Goal: Task Accomplishment & Management: Use online tool/utility

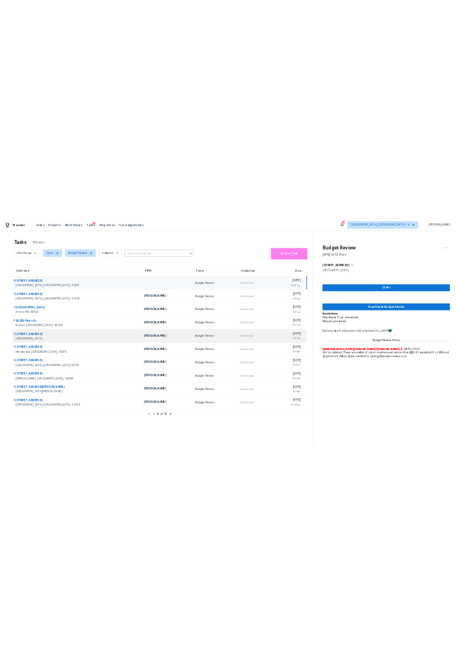
scroll to position [34, 0]
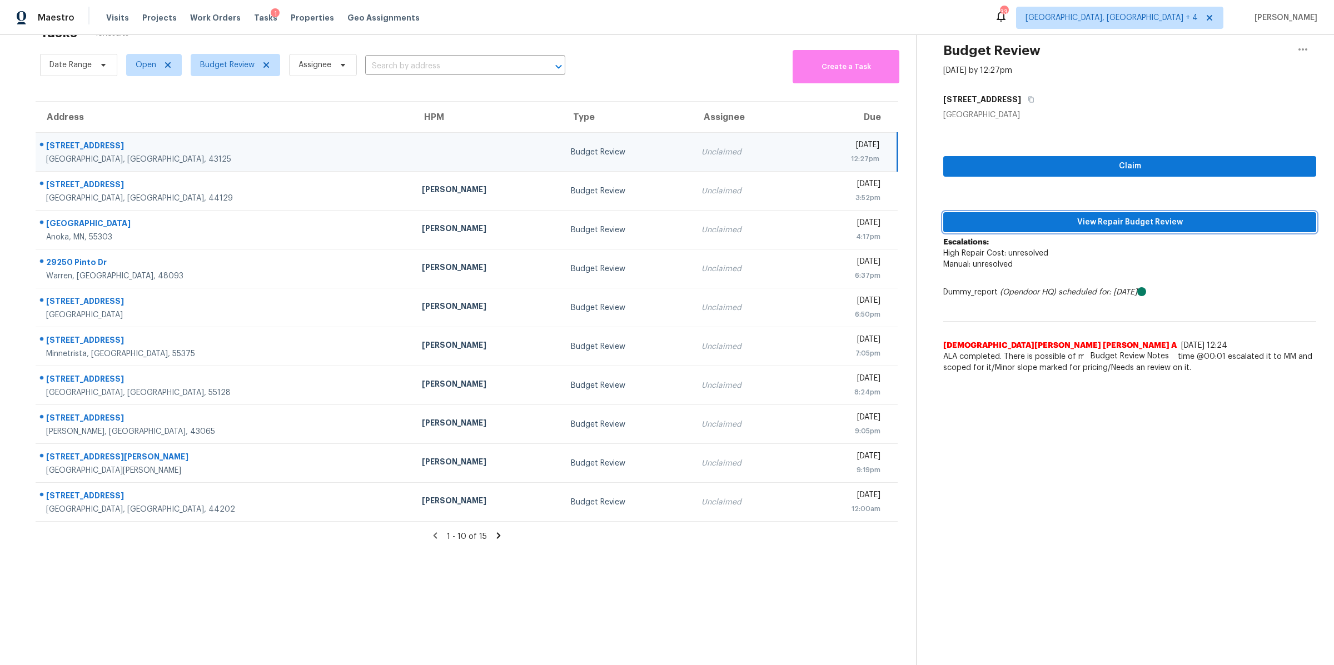
click at [1000, 224] on span "View Repair Budget Review" at bounding box center [1129, 223] width 355 height 14
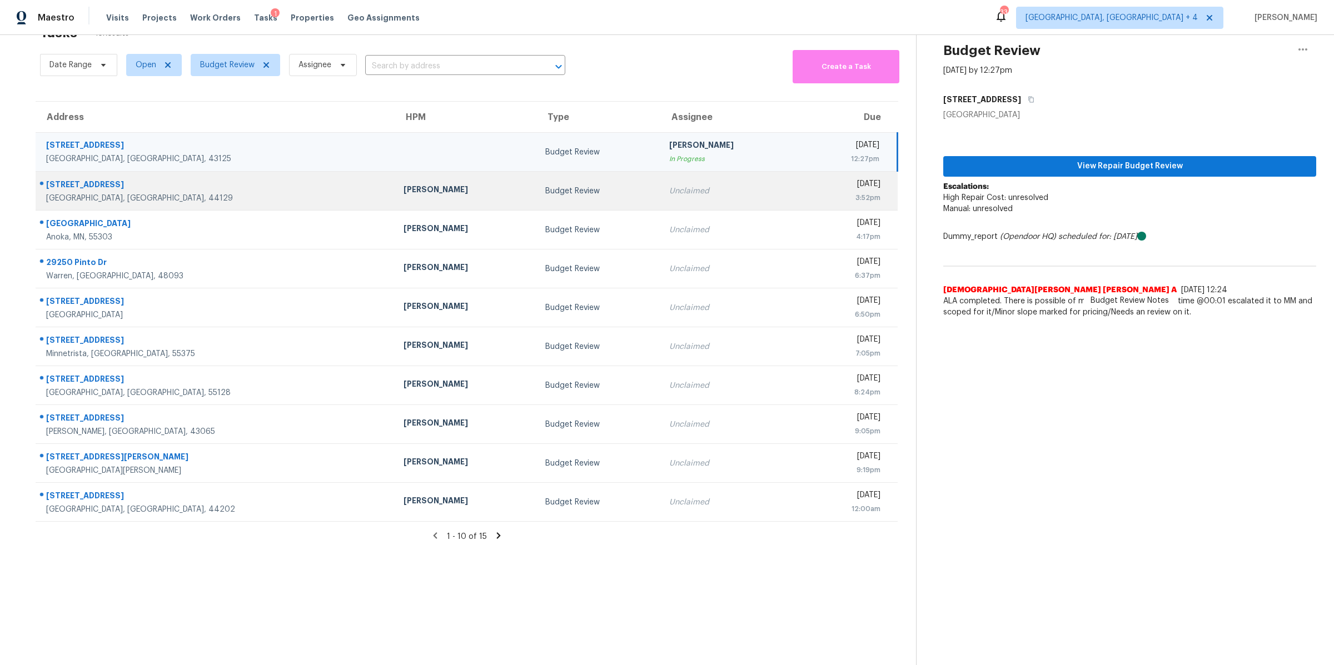
click at [696, 188] on div "Unclaimed" at bounding box center [731, 191] width 124 height 11
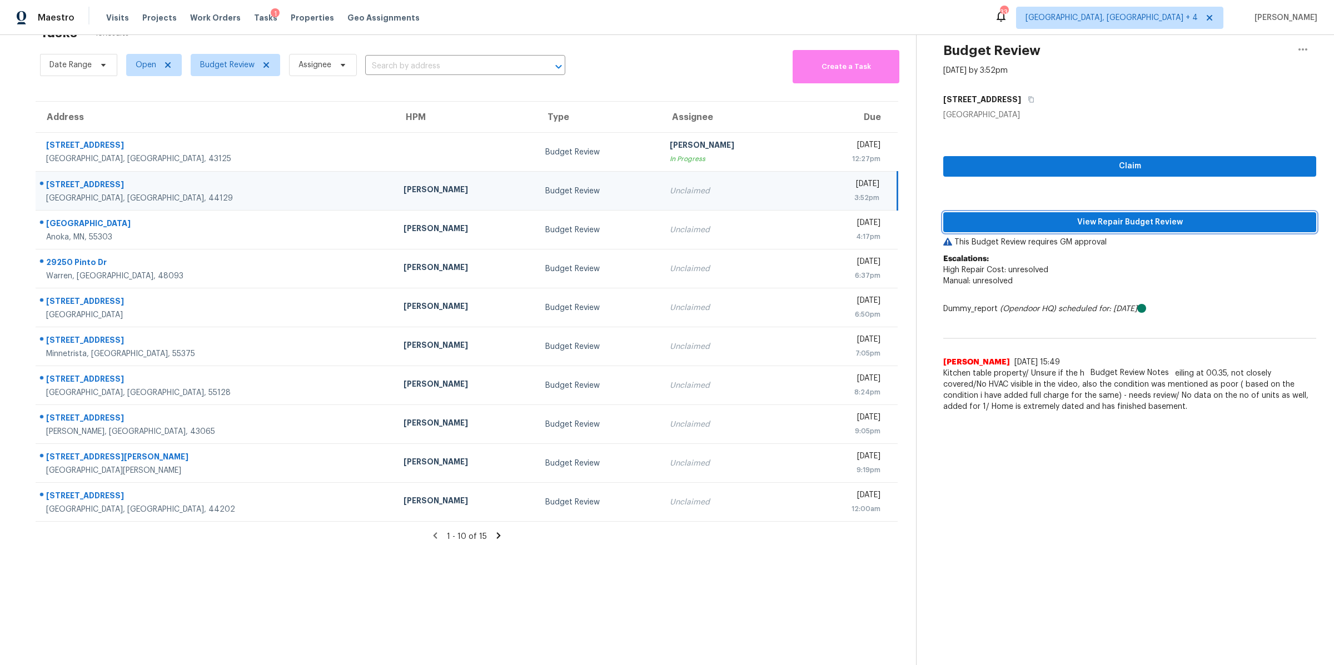
click at [1034, 217] on span "View Repair Budget Review" at bounding box center [1129, 223] width 355 height 14
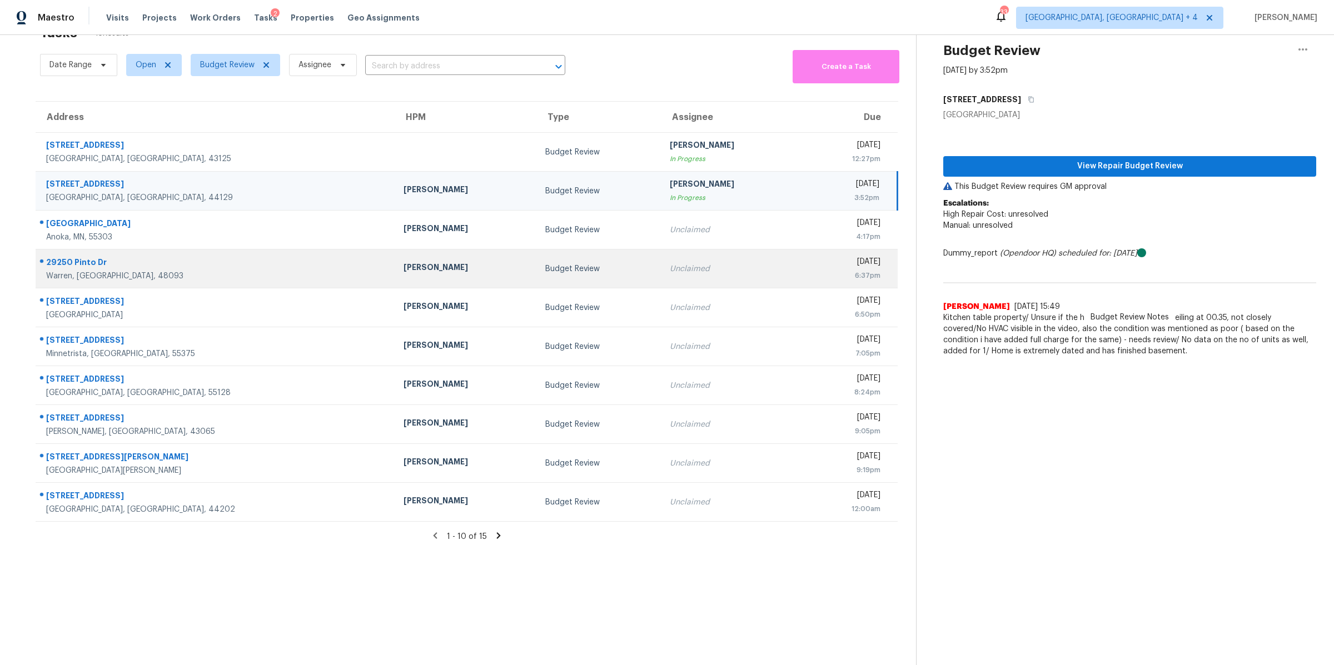
click at [670, 286] on td "Unclaimed" at bounding box center [732, 268] width 142 height 39
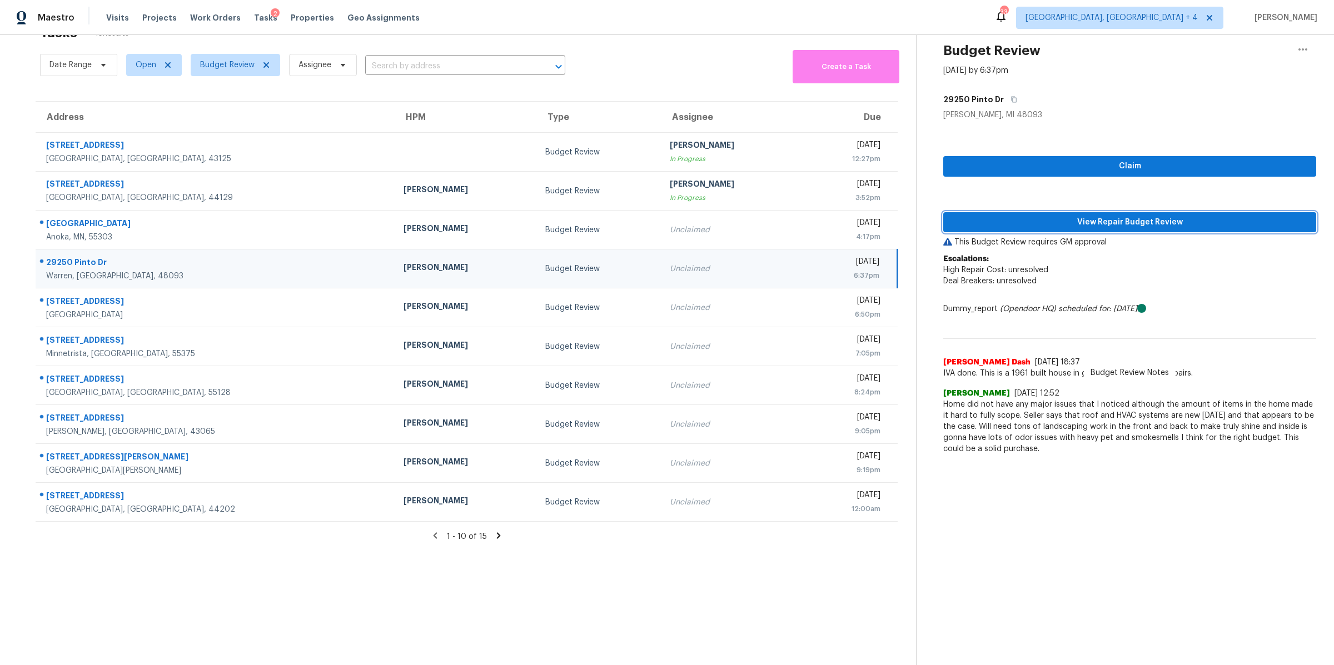
click at [1002, 222] on span "View Repair Budget Review" at bounding box center [1129, 223] width 355 height 14
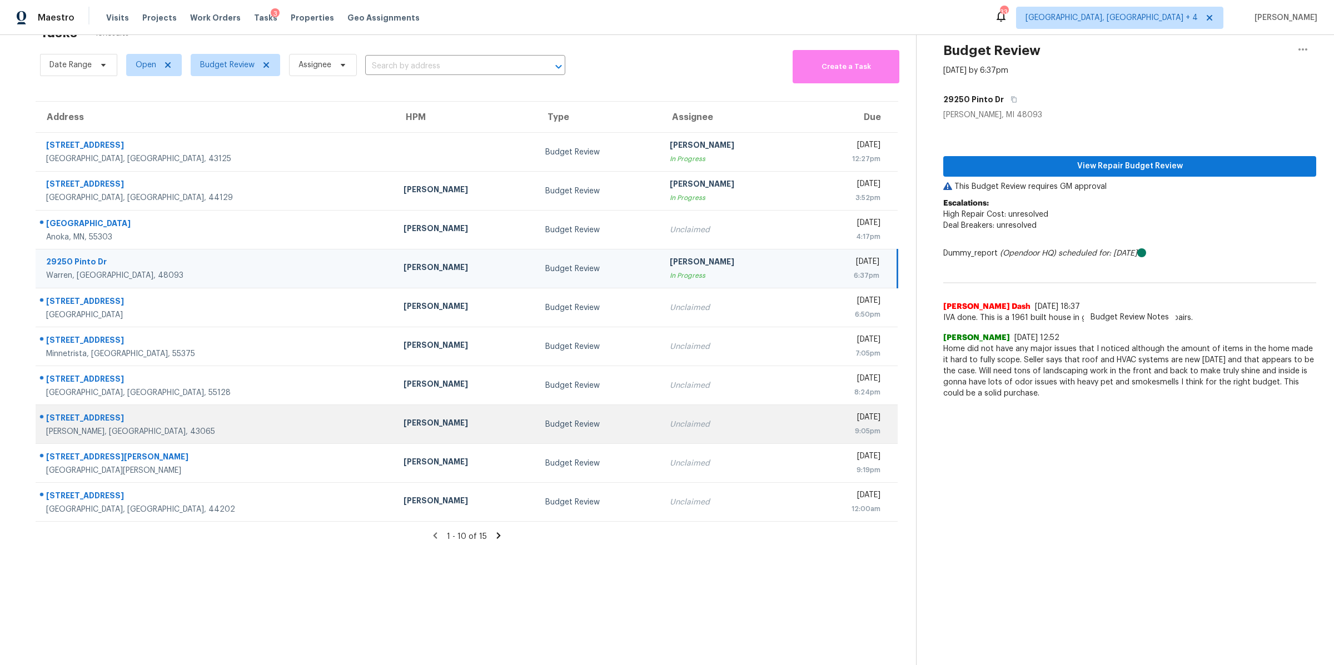
click at [670, 426] on div "Unclaimed" at bounding box center [732, 424] width 124 height 11
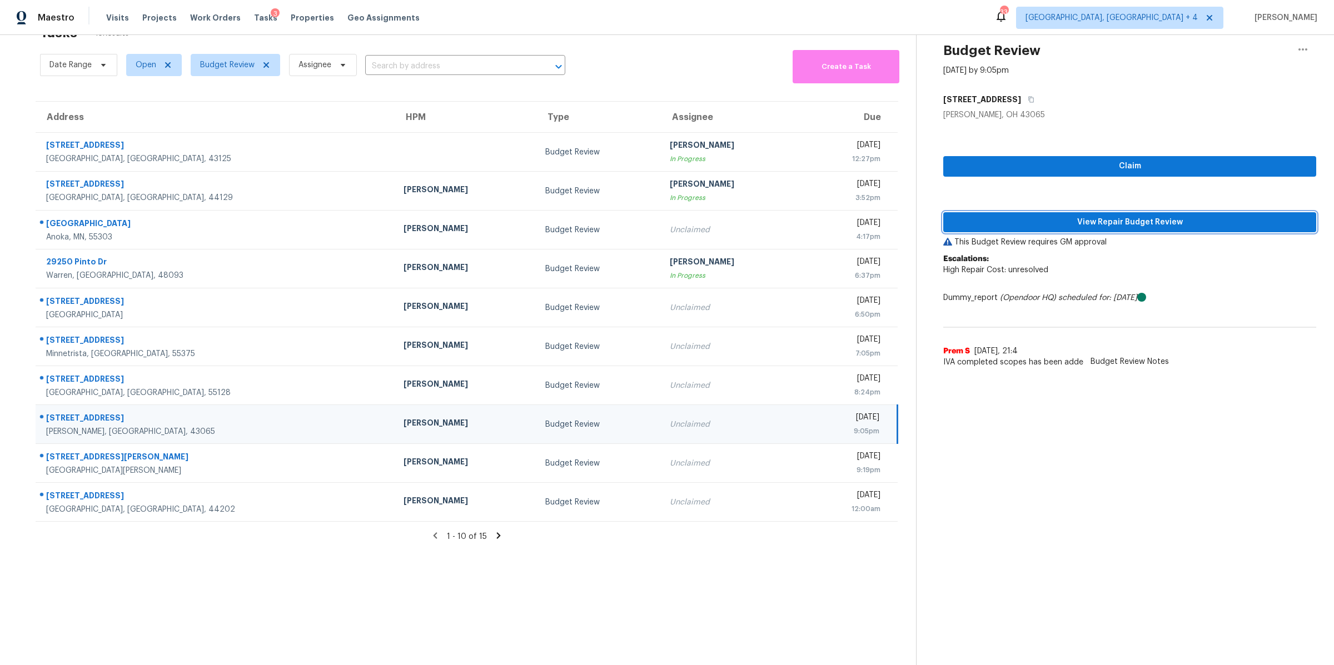
click at [1033, 221] on span "View Repair Budget Review" at bounding box center [1129, 223] width 355 height 14
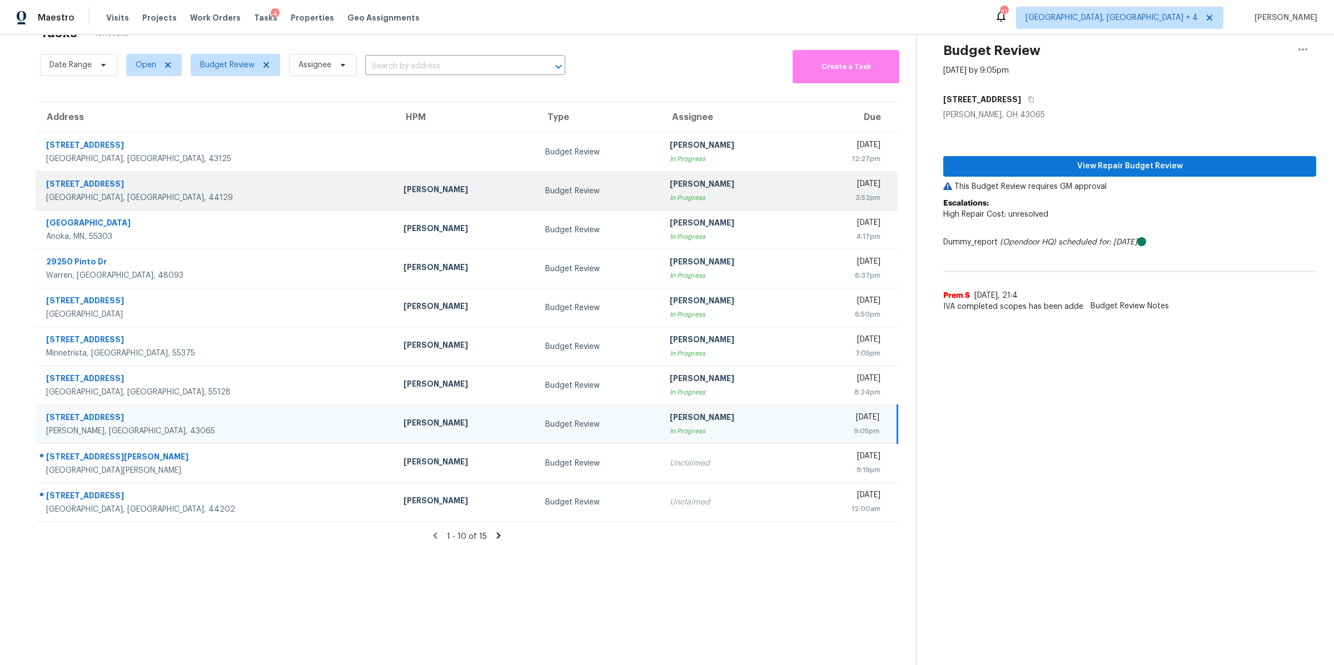
click at [536, 199] on td "Budget Review" at bounding box center [598, 191] width 124 height 39
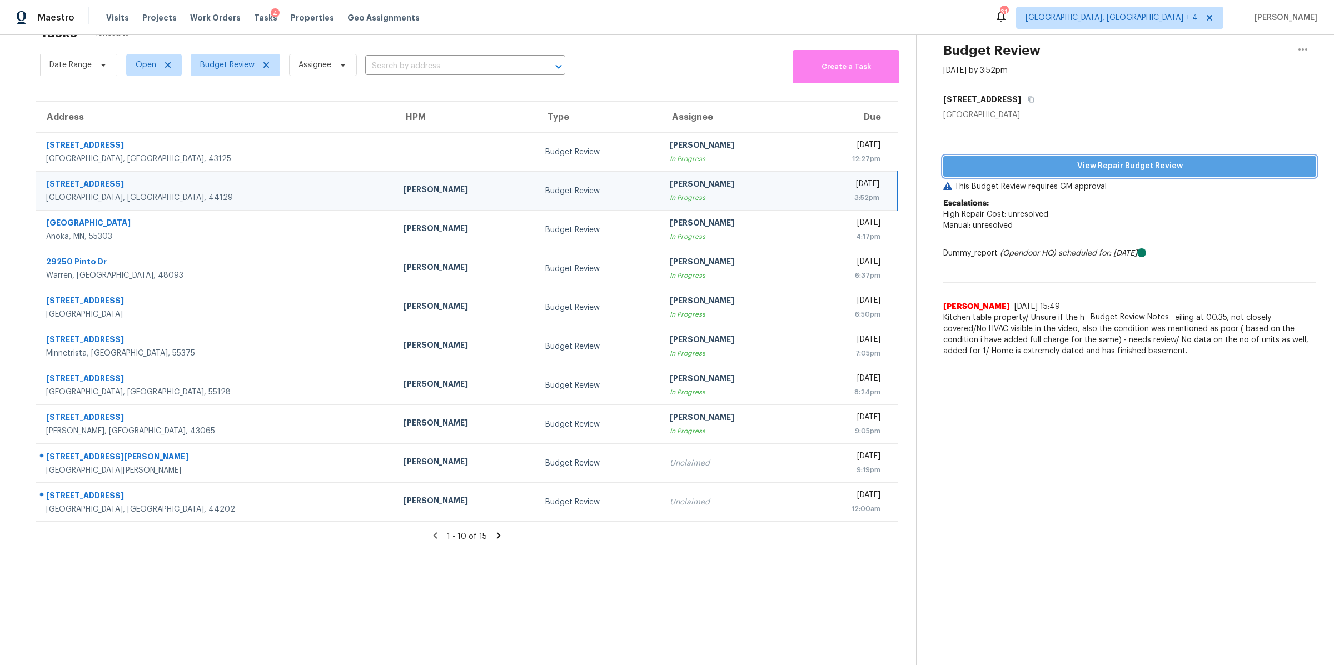
click at [1187, 162] on span "View Repair Budget Review" at bounding box center [1129, 166] width 355 height 14
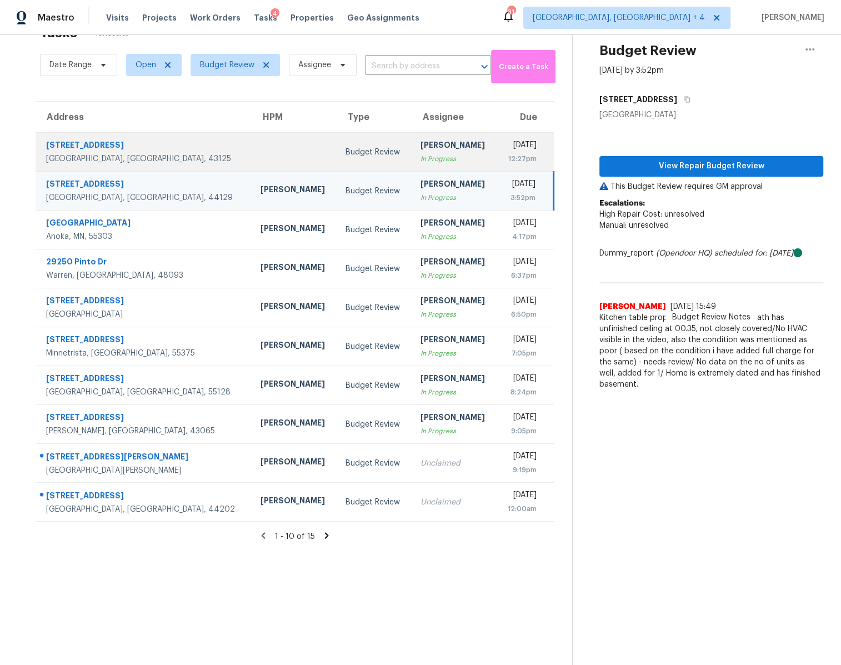
click at [437, 143] on td "Kim Peshek In Progress" at bounding box center [454, 152] width 85 height 39
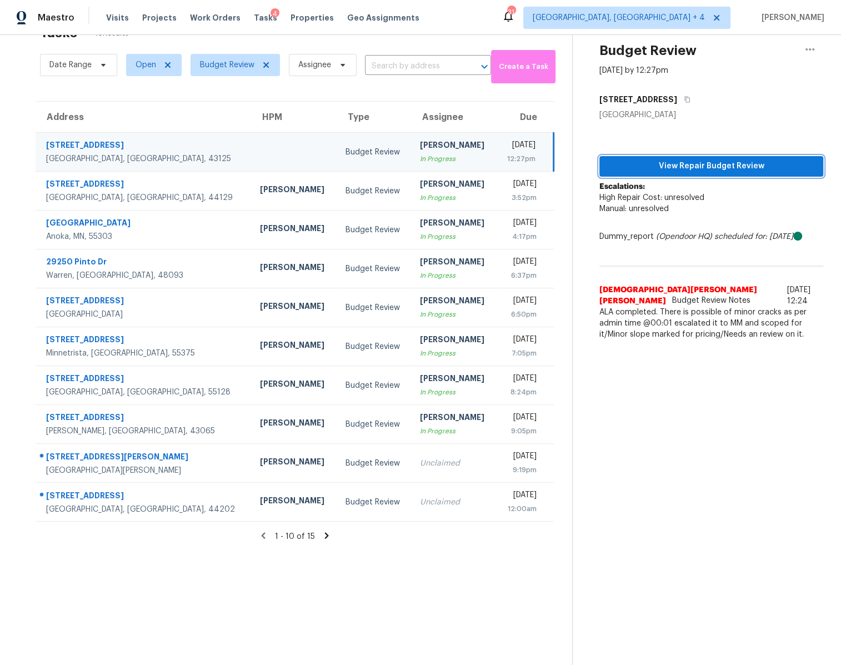
click at [688, 166] on span "View Repair Budget Review" at bounding box center [711, 166] width 206 height 14
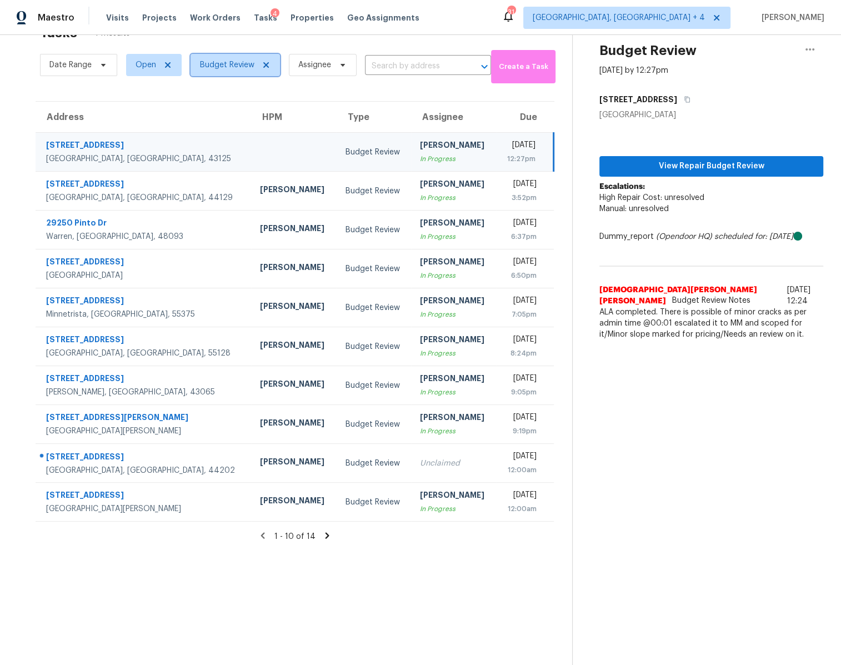
click at [221, 66] on span "Budget Review" at bounding box center [227, 64] width 54 height 11
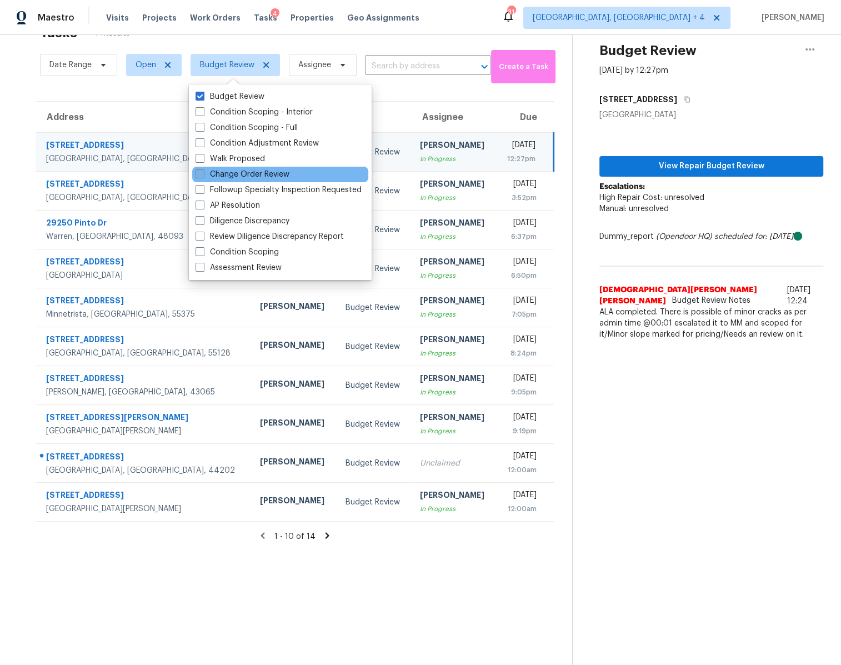
click at [204, 174] on span at bounding box center [200, 173] width 9 height 9
click at [203, 174] on input "Change Order Review" at bounding box center [199, 172] width 7 height 7
checkbox input "true"
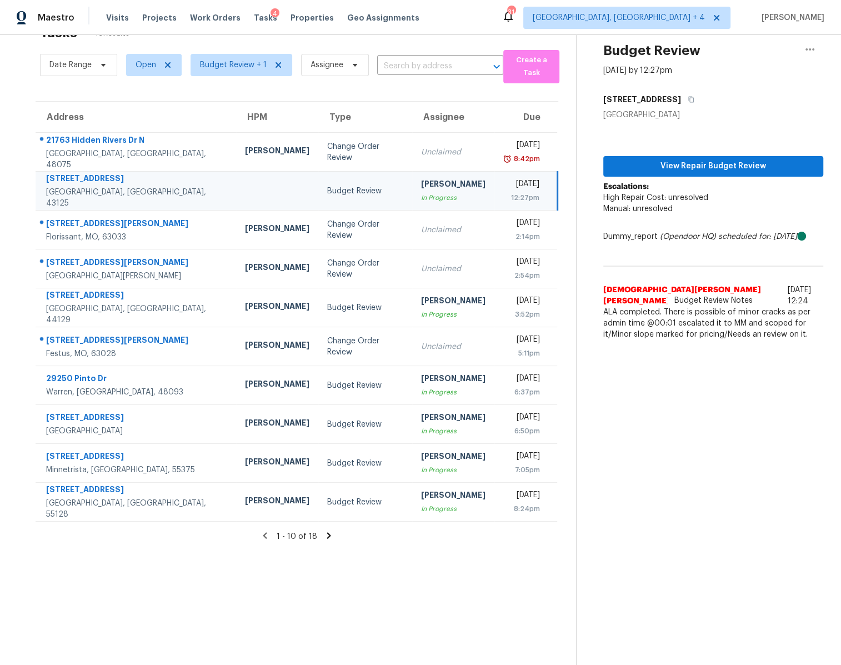
click at [184, 585] on section "Tasks 18 Results Date Range Open Budget Review + 1 Assignee ​ Create a Task Add…" at bounding box center [297, 341] width 558 height 647
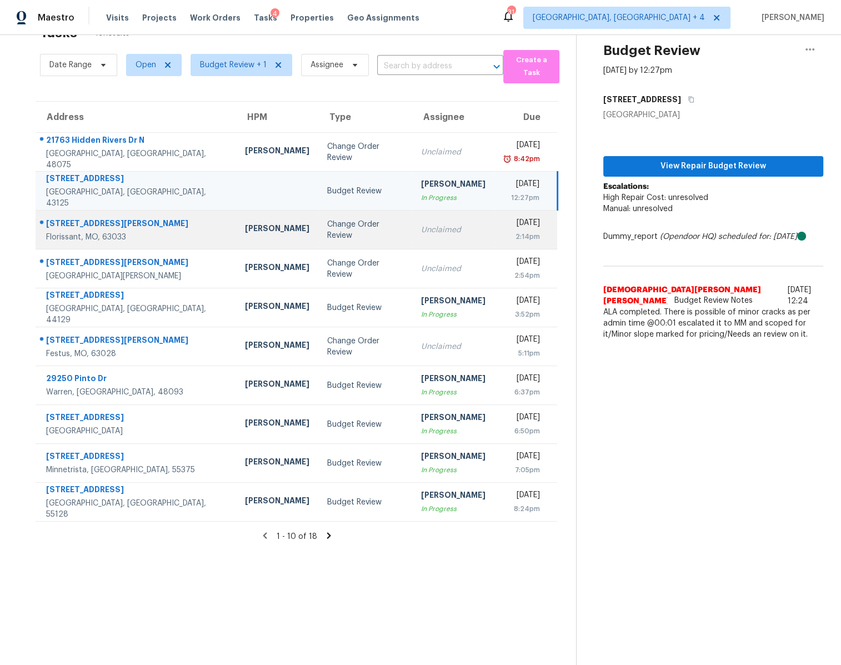
click at [327, 232] on div "Change Order Review" at bounding box center [365, 230] width 77 height 22
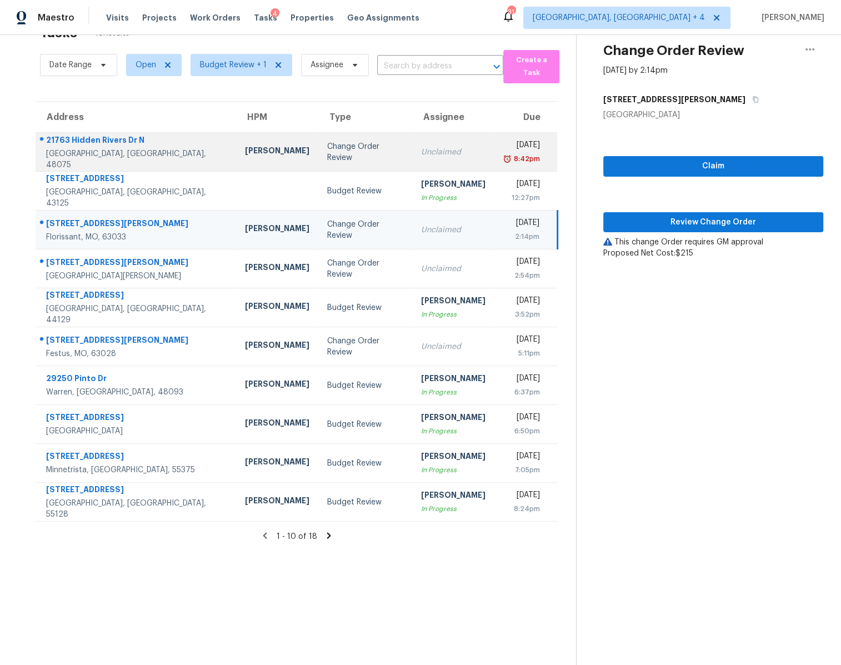
click at [327, 151] on div "Change Order Review" at bounding box center [365, 152] width 77 height 22
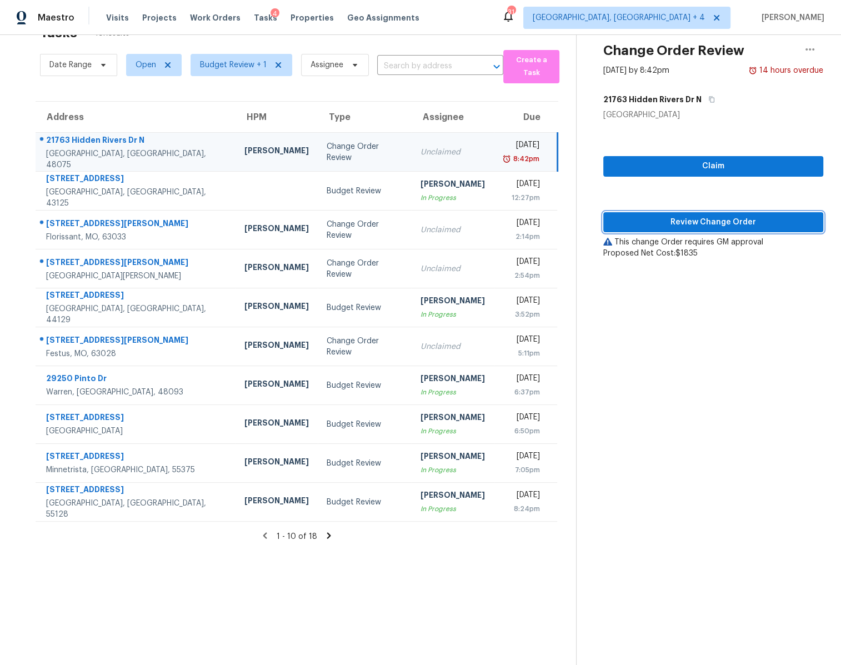
click at [703, 219] on span "Review Change Order" at bounding box center [713, 223] width 202 height 14
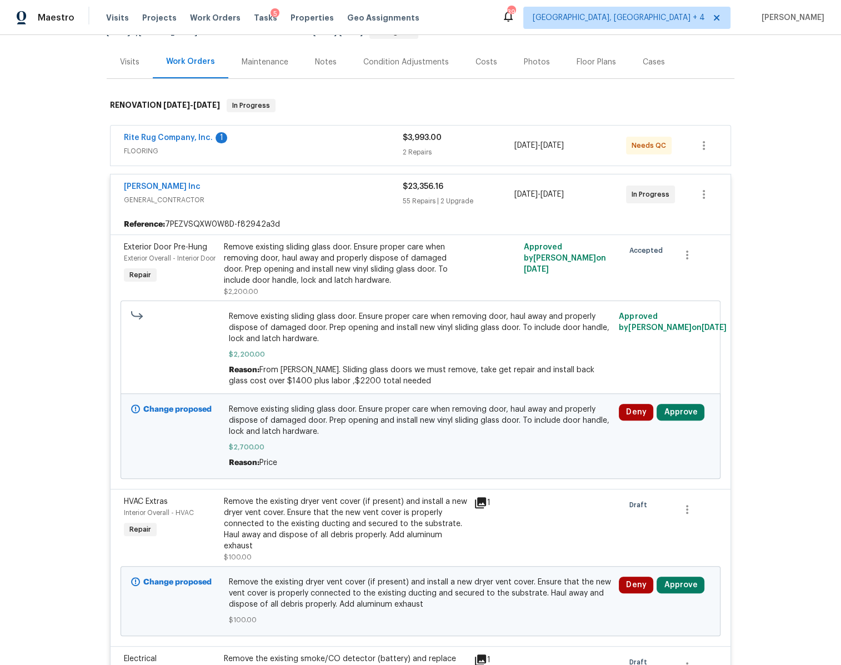
scroll to position [39, 0]
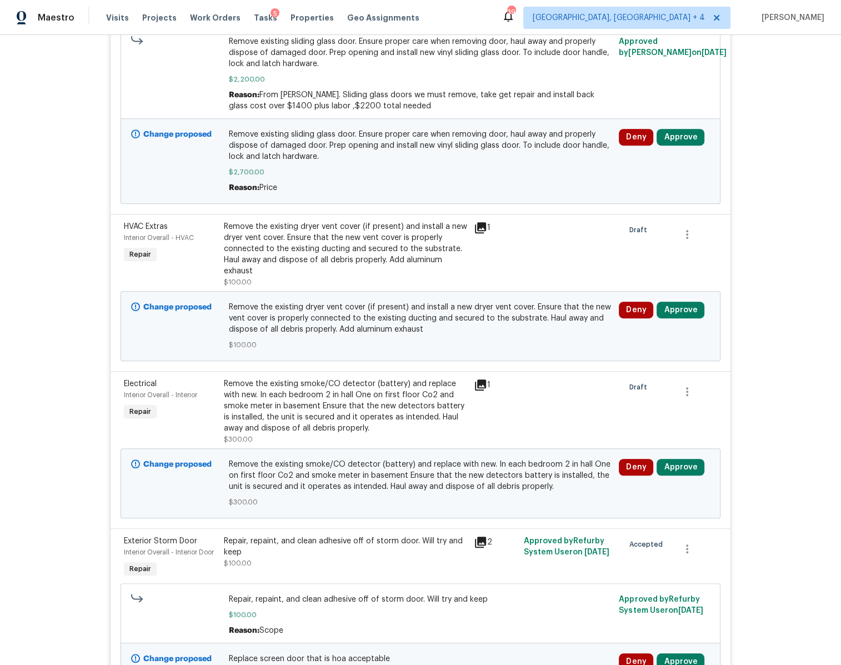
scroll to position [399, 0]
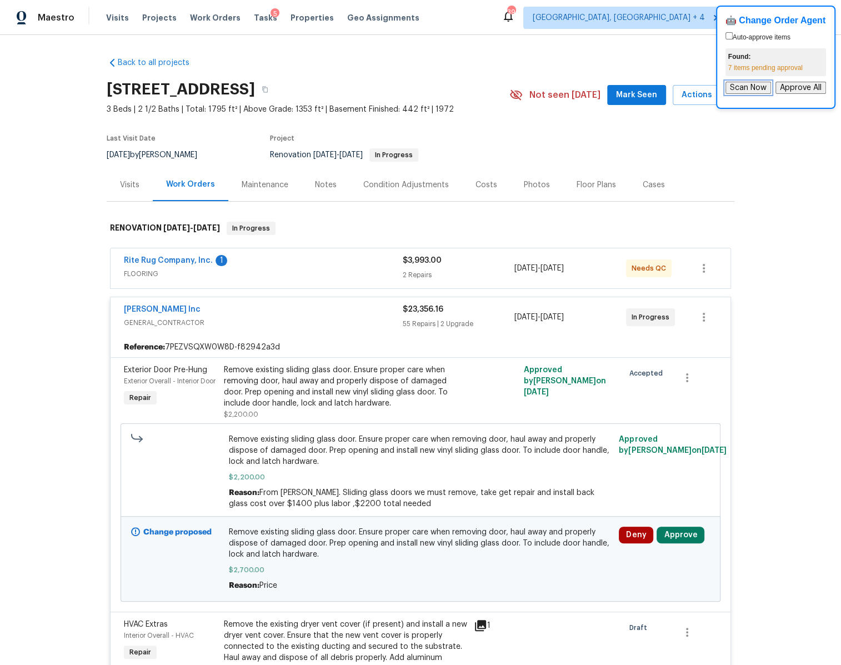
click at [758, 86] on button "Scan Now" at bounding box center [749, 88] width 46 height 12
click at [796, 88] on button "Approve All" at bounding box center [801, 88] width 51 height 12
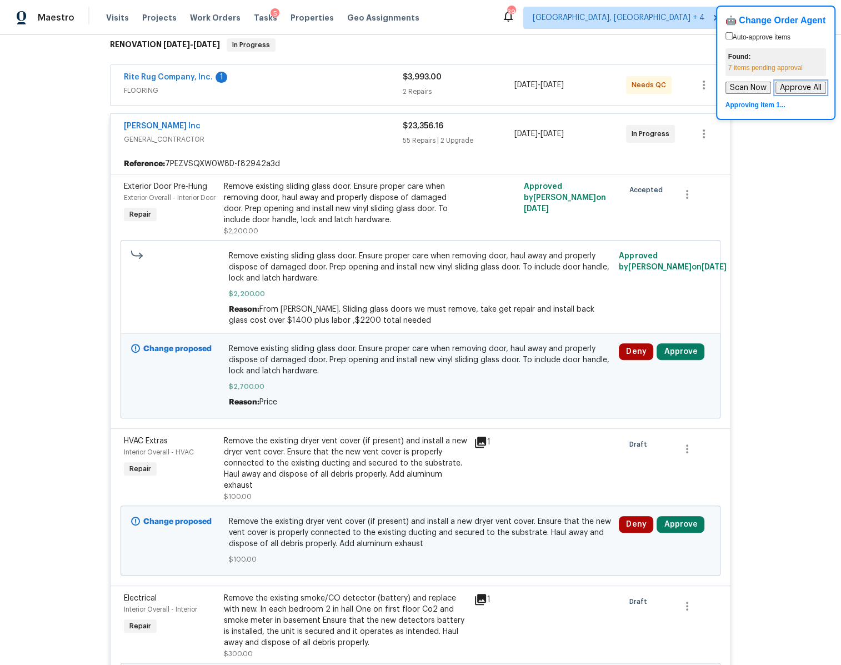
scroll to position [184, 0]
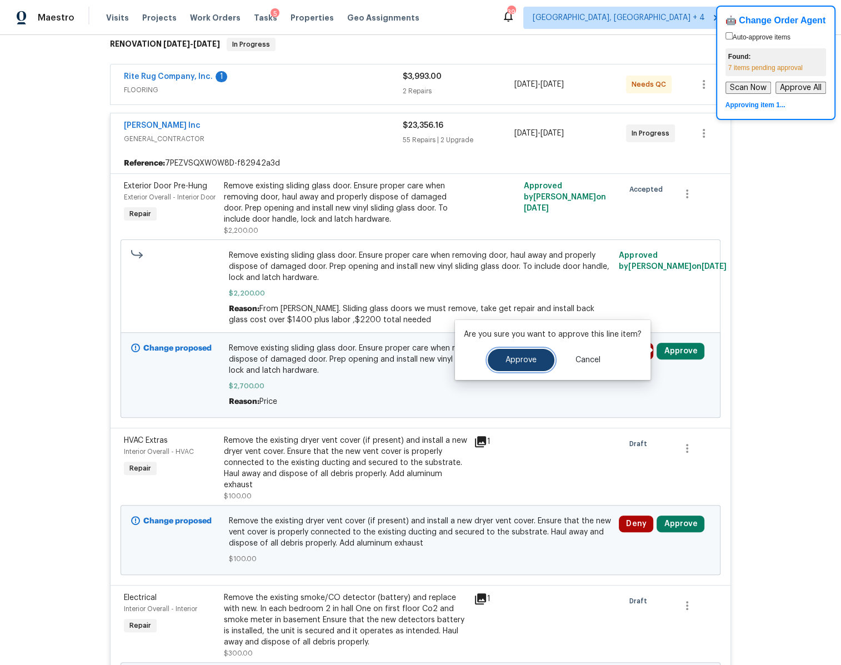
click at [531, 359] on span "Approve" at bounding box center [521, 360] width 31 height 8
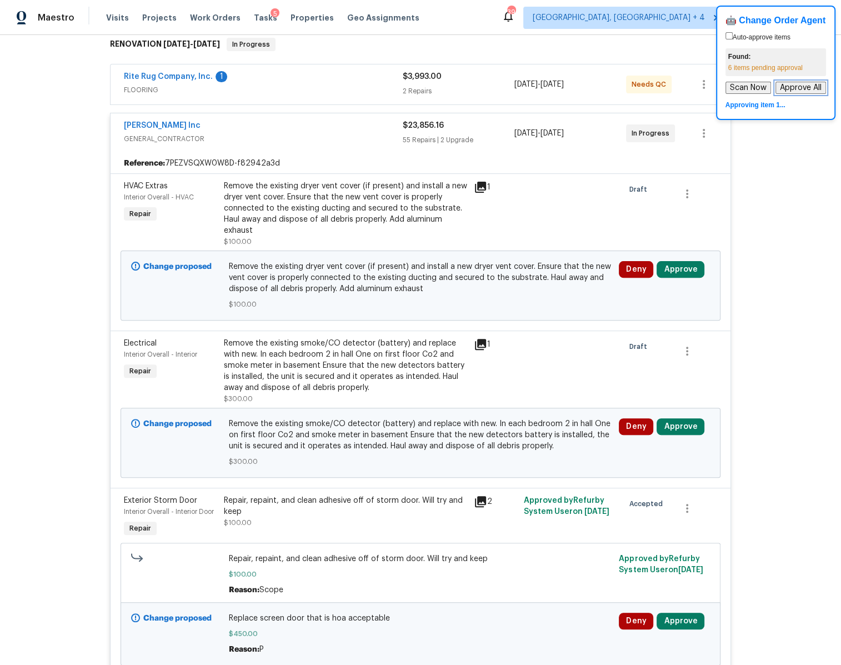
click at [808, 85] on button "Approve All" at bounding box center [801, 88] width 51 height 12
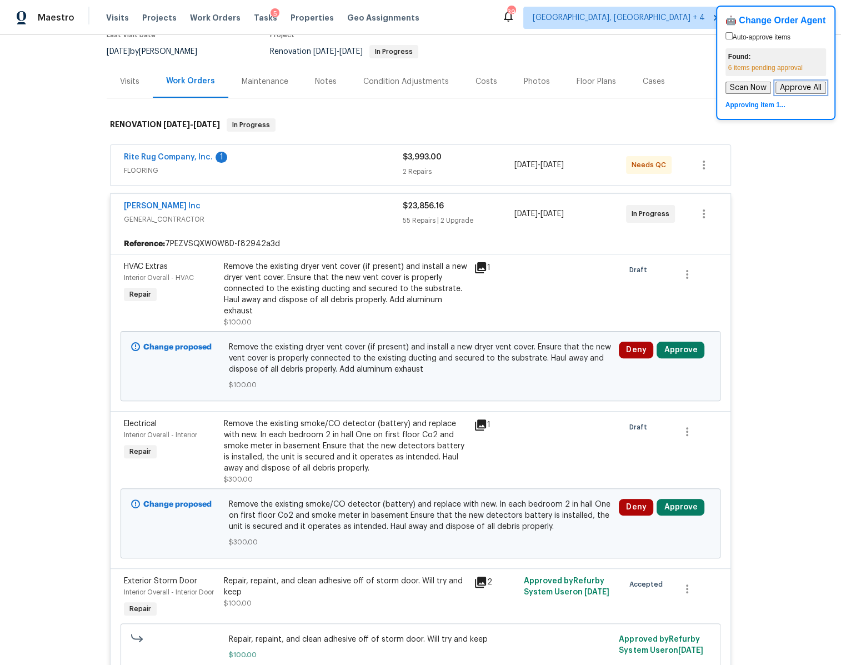
scroll to position [102, 0]
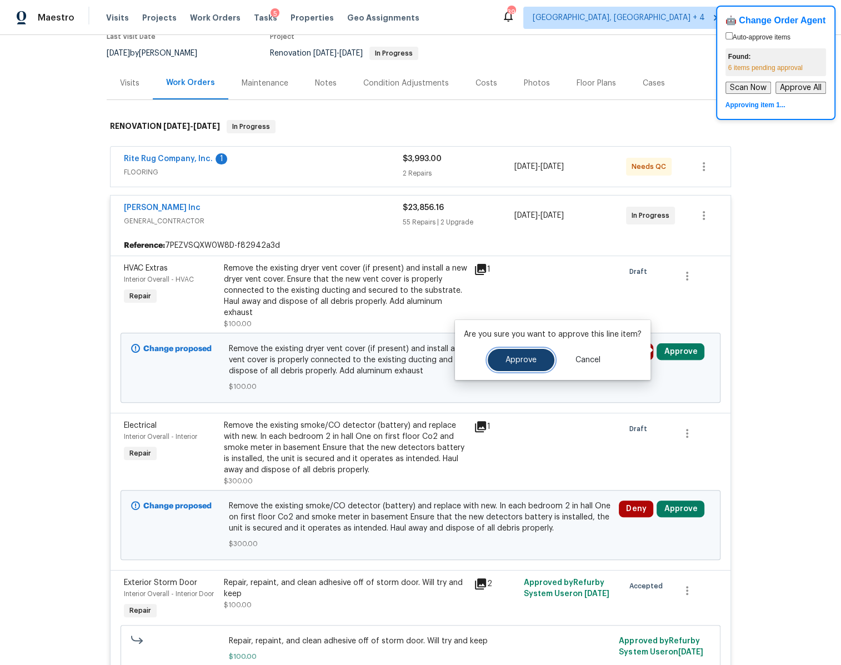
click at [528, 367] on button "Approve" at bounding box center [521, 360] width 67 height 22
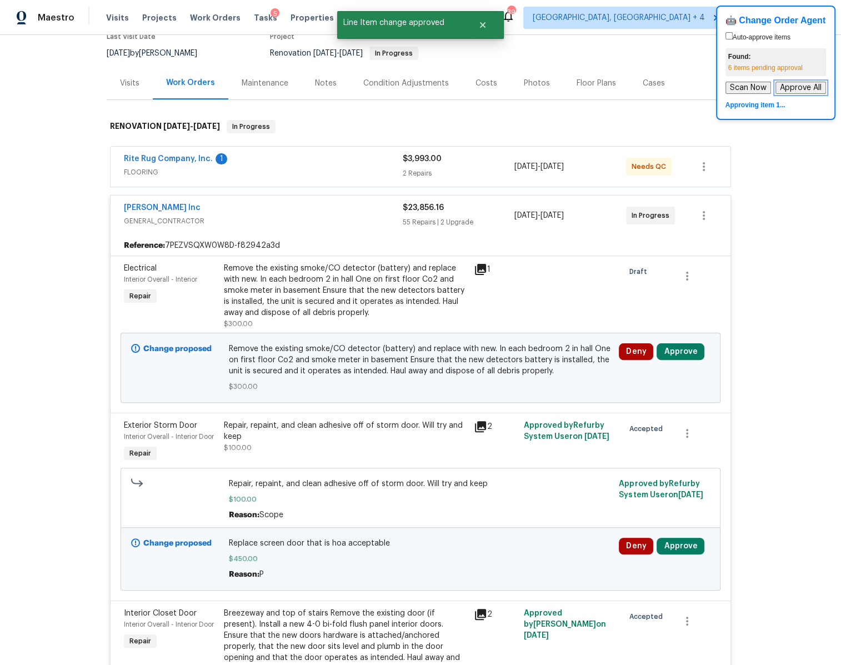
click at [793, 90] on button "Approve All" at bounding box center [801, 88] width 51 height 12
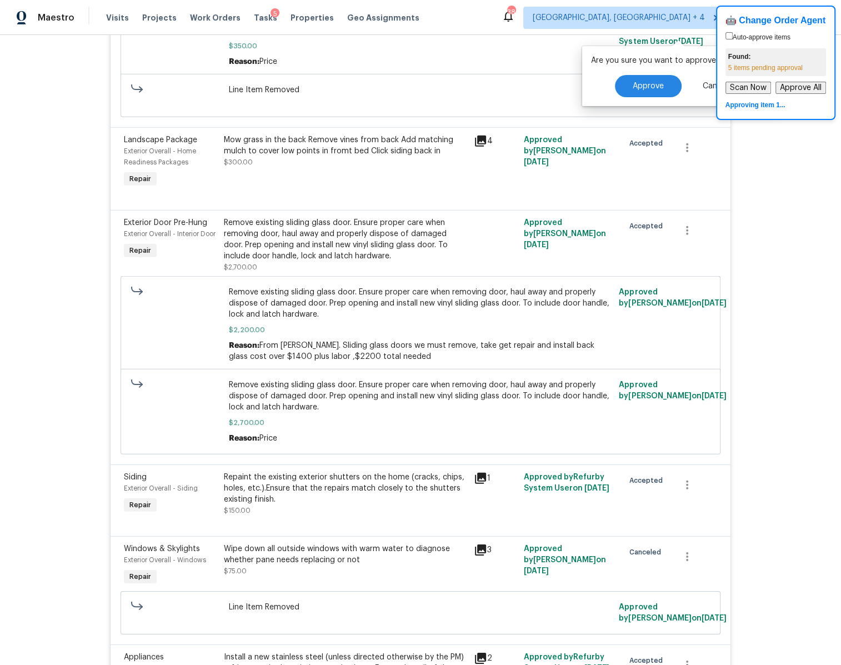
scroll to position [1128, 0]
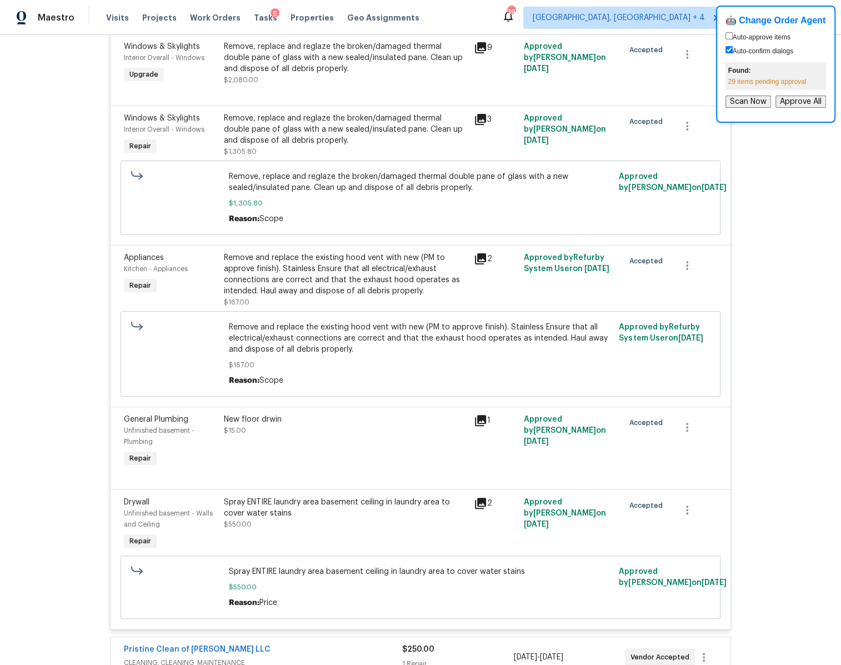
scroll to position [7148, 0]
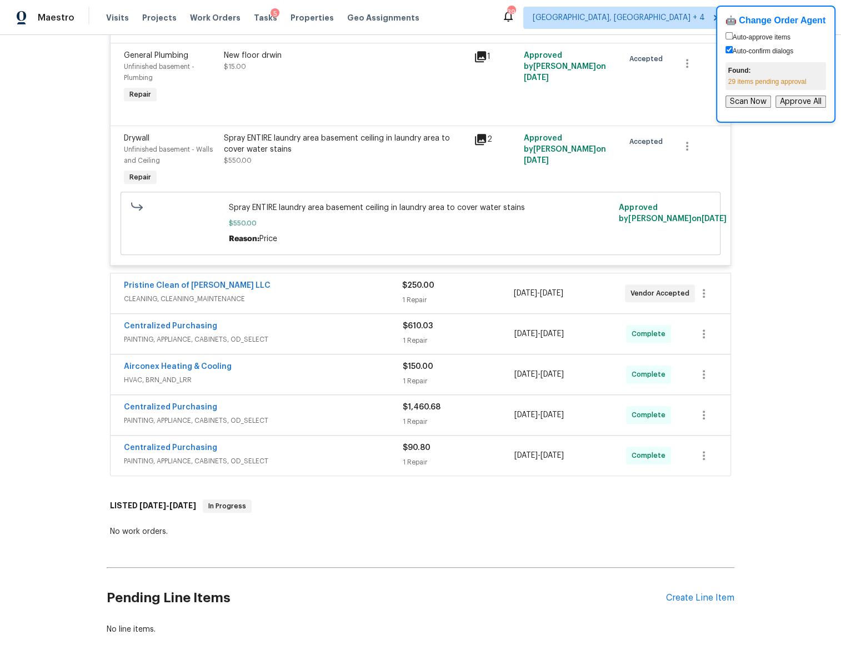
click at [467, 294] on div "1 Repair" at bounding box center [457, 299] width 111 height 11
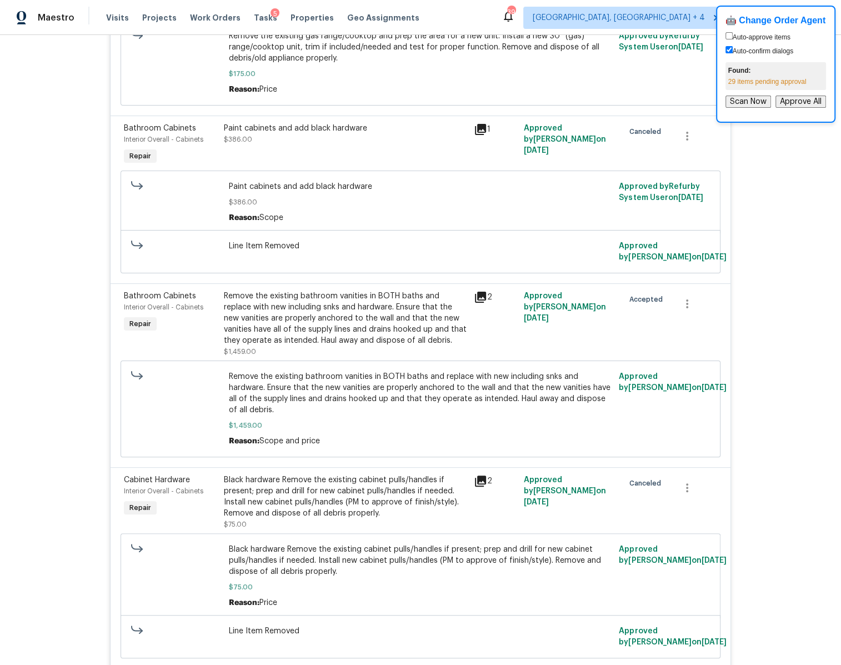
scroll to position [2931, 0]
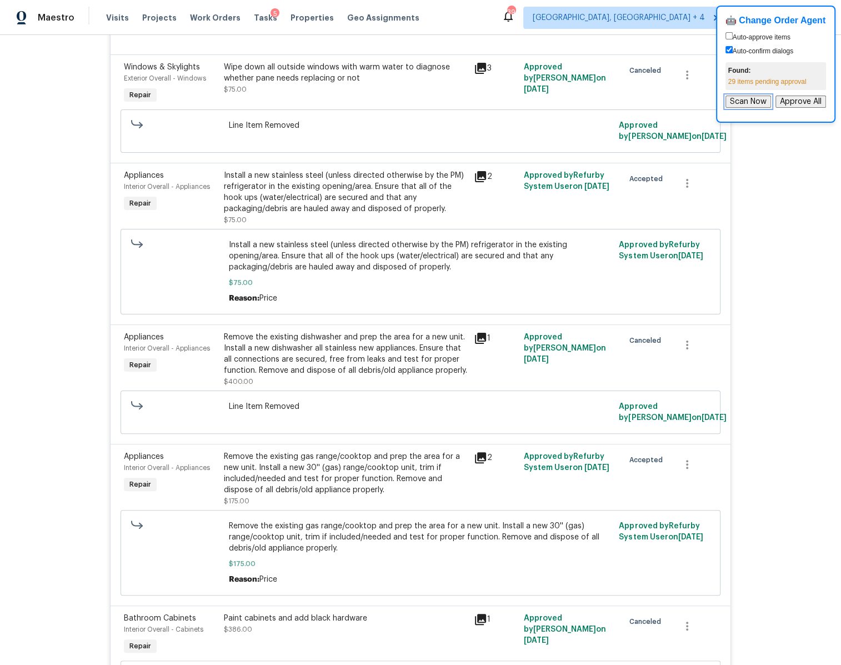
click at [753, 100] on button "Scan Now" at bounding box center [749, 102] width 46 height 12
click at [803, 99] on button "Approve All" at bounding box center [801, 102] width 51 height 12
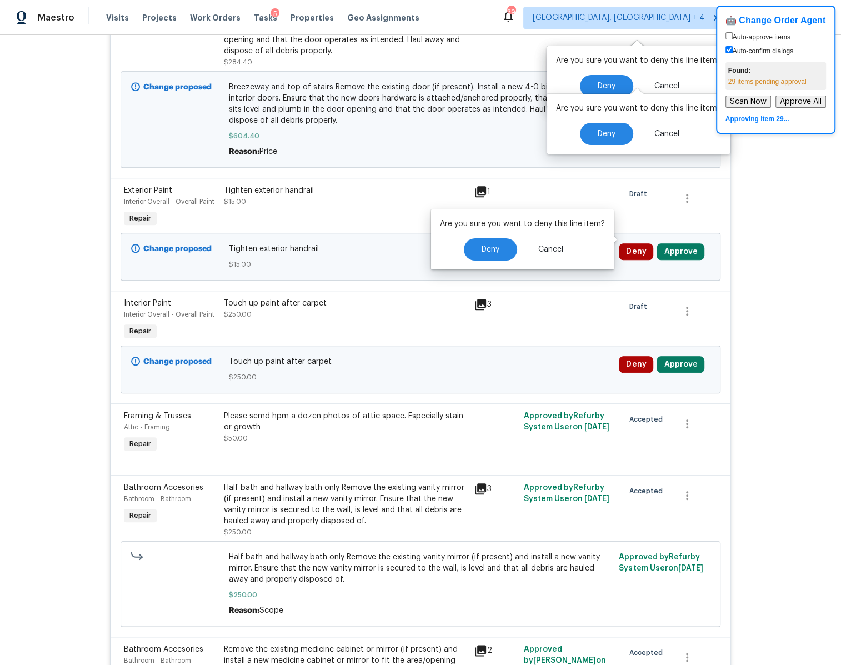
scroll to position [721, 0]
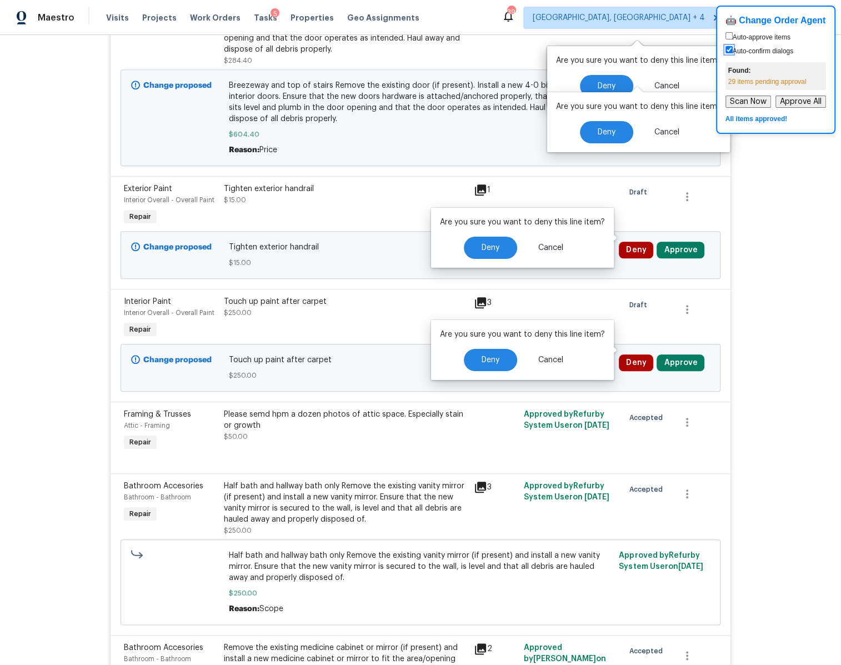
click at [730, 51] on input "Auto-confirm dialogs" at bounding box center [729, 49] width 7 height 7
checkbox input "false"
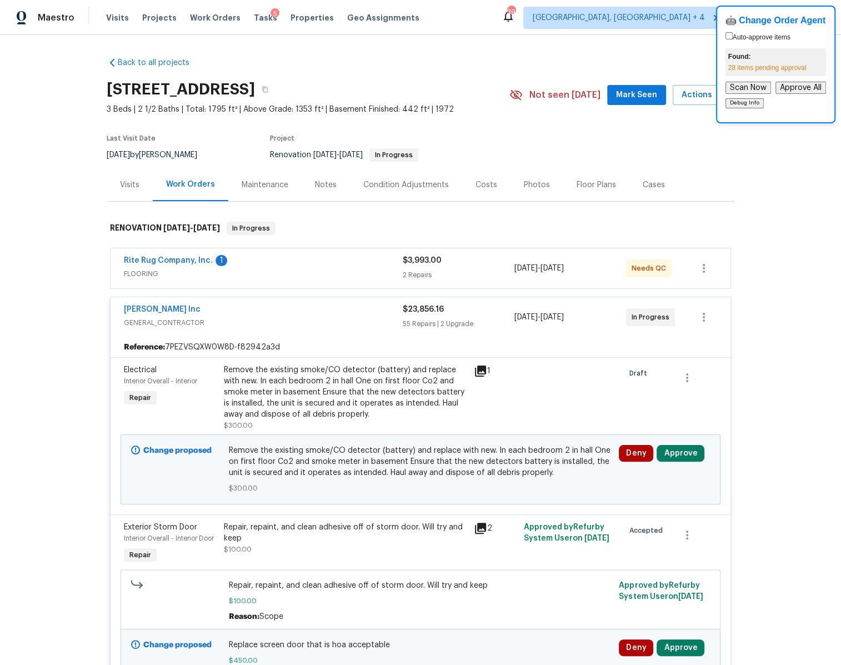
click at [338, 268] on span "FLOORING" at bounding box center [263, 273] width 279 height 11
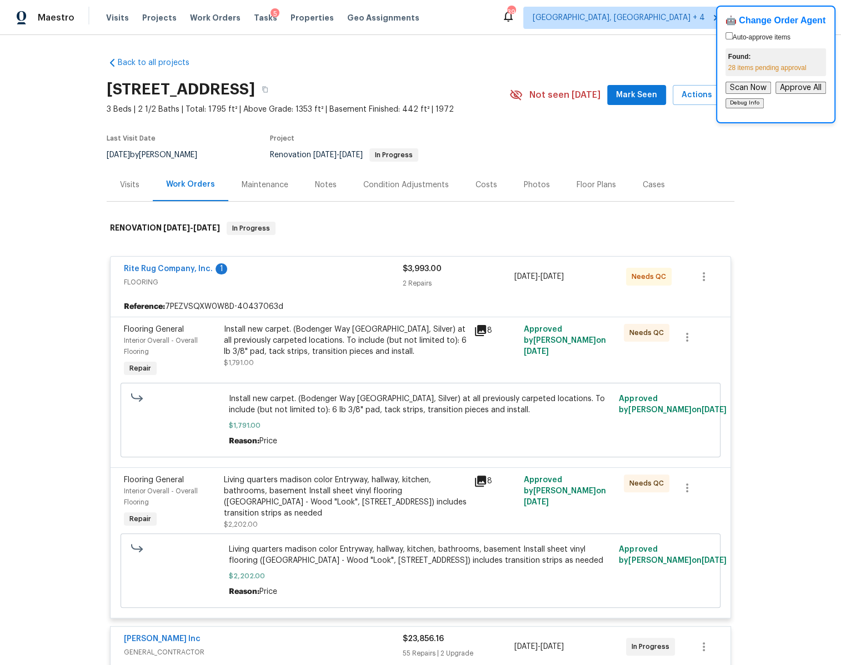
click at [338, 267] on div "Rite Rug Company, Inc. 1" at bounding box center [263, 269] width 279 height 13
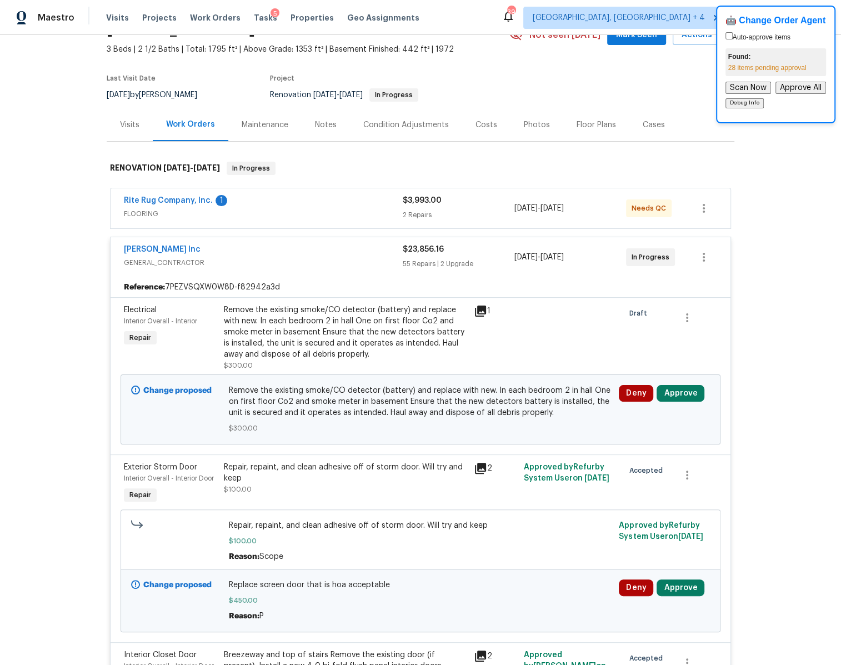
scroll to position [47, 0]
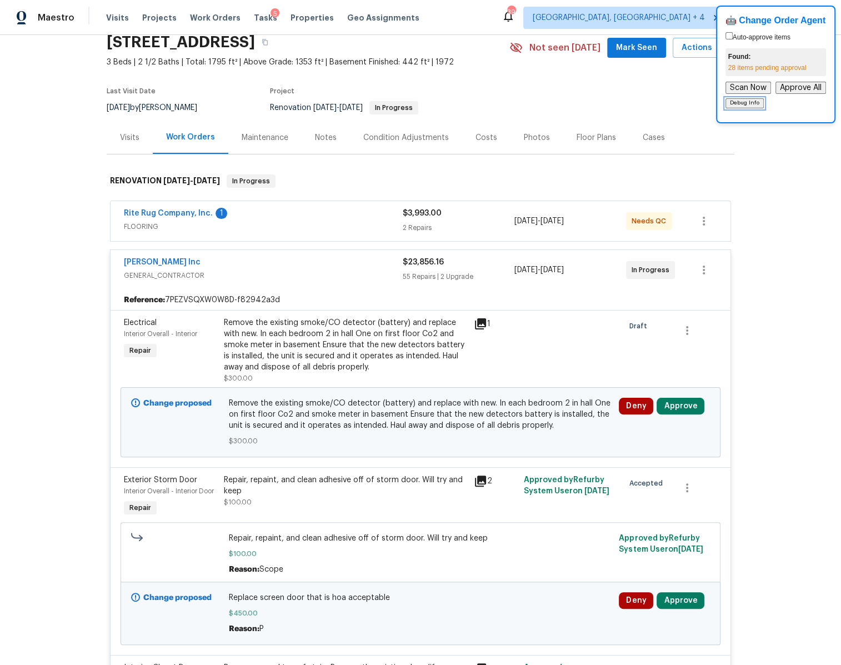
click at [748, 101] on button "Debug Info" at bounding box center [745, 103] width 38 height 10
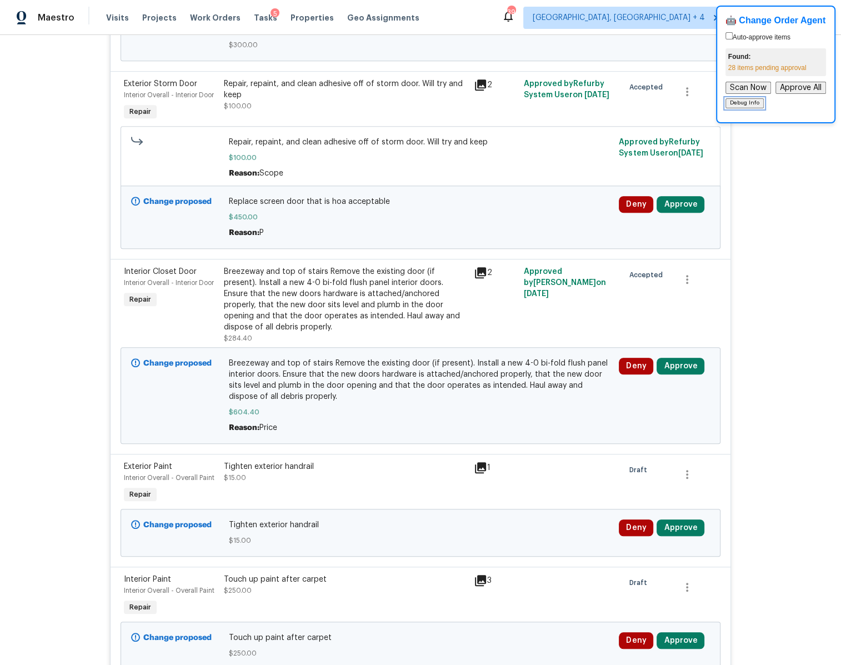
scroll to position [0, 0]
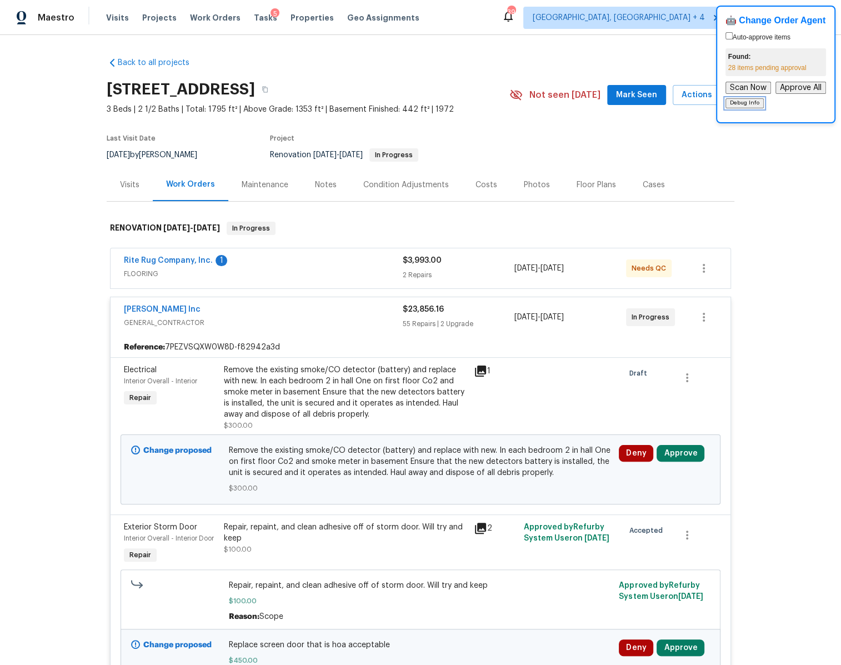
click at [739, 104] on button "Debug Info" at bounding box center [745, 103] width 38 height 10
click at [791, 89] on button "Approve All" at bounding box center [801, 88] width 51 height 12
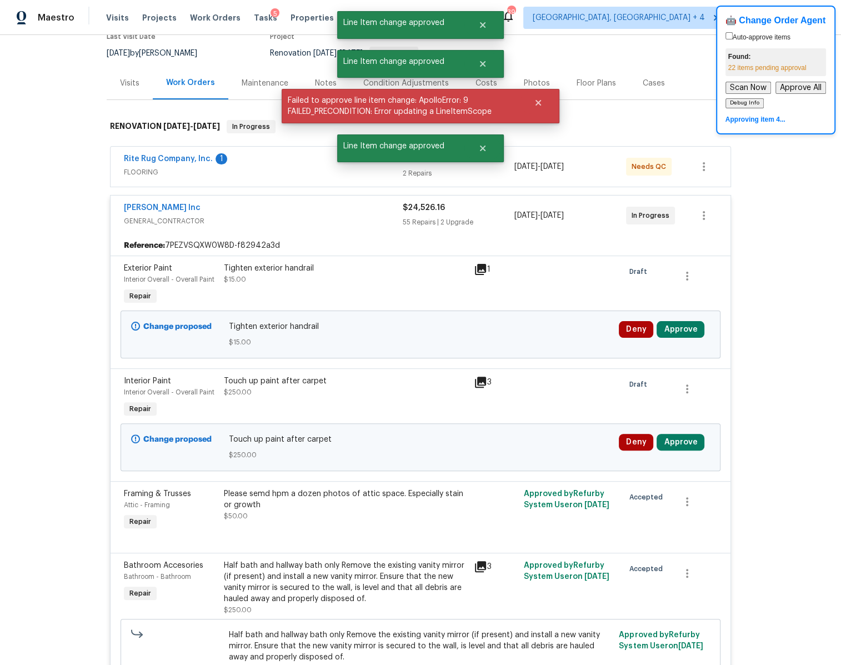
scroll to position [79, 0]
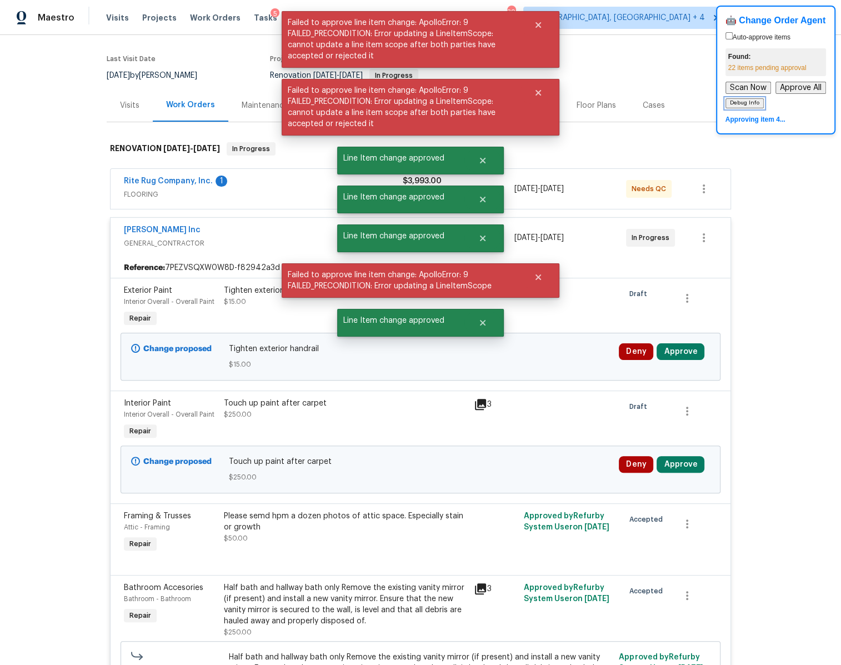
click at [750, 102] on button "Debug Info" at bounding box center [745, 103] width 38 height 10
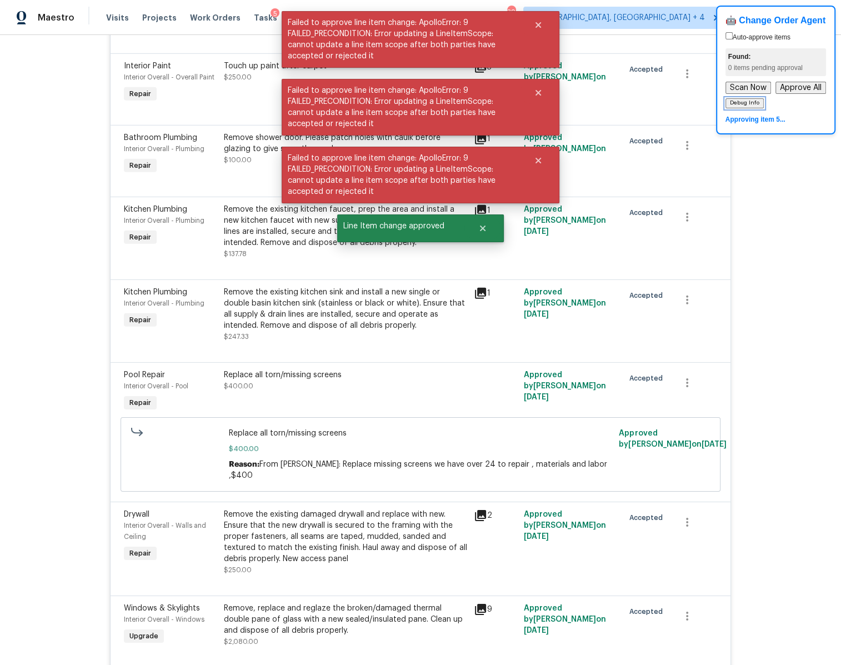
scroll to position [3119, 0]
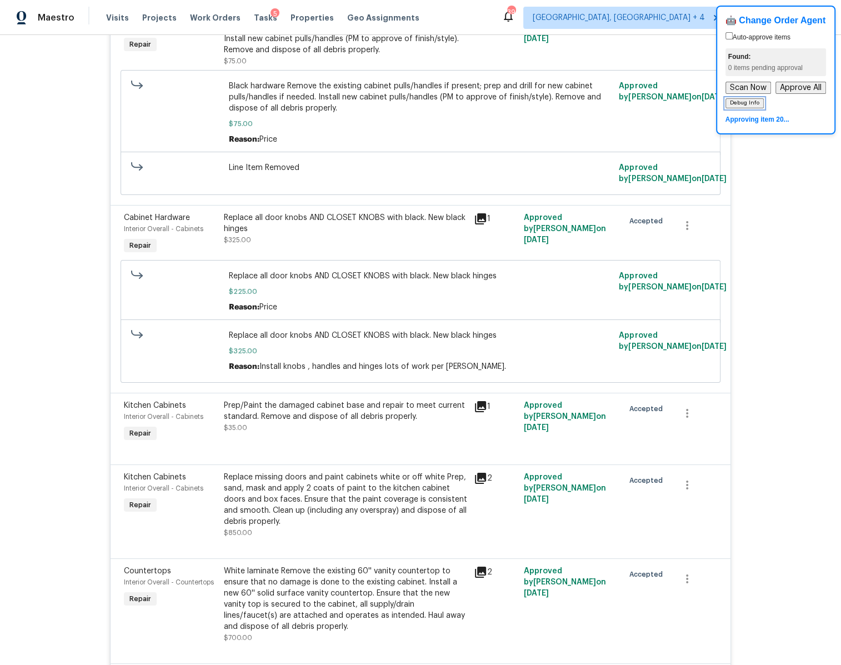
click at [751, 103] on button "Debug Info" at bounding box center [745, 103] width 38 height 10
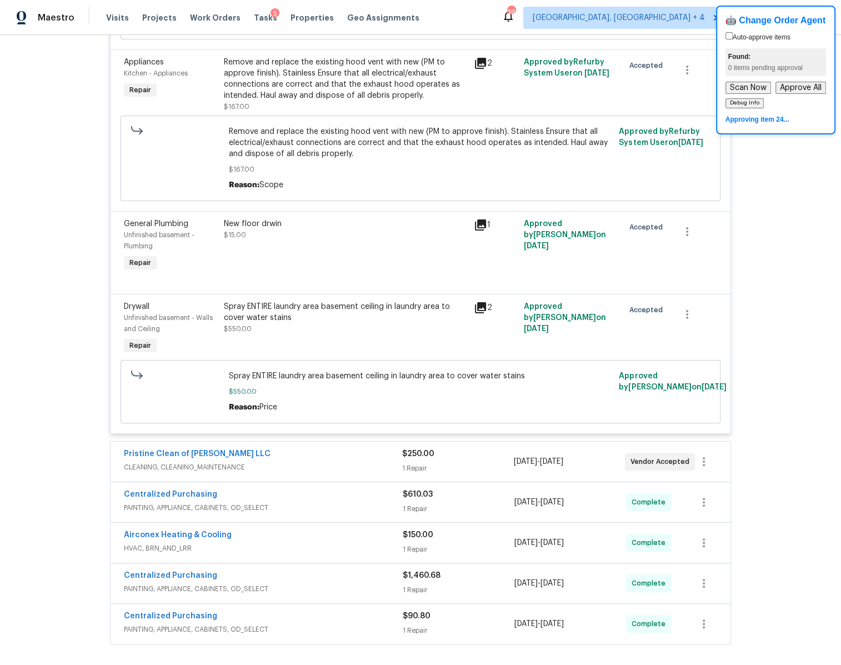
scroll to position [6941, 0]
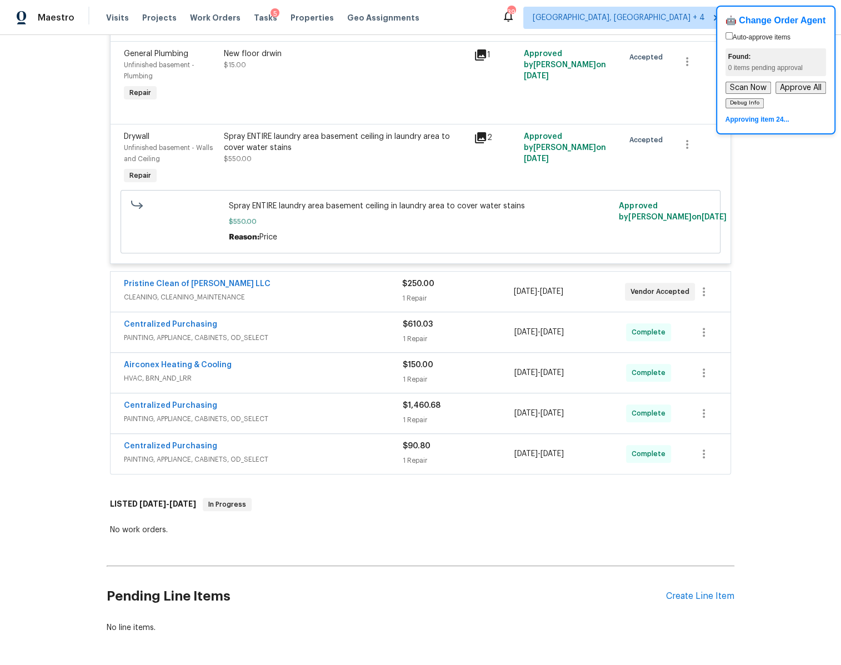
click at [536, 286] on span "[DATE] - [DATE]" at bounding box center [538, 291] width 49 height 11
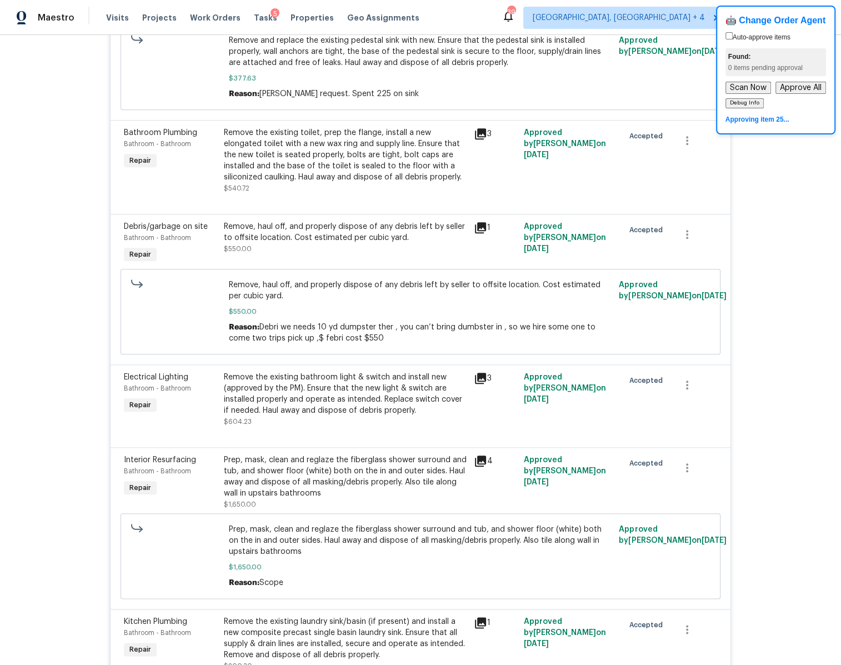
scroll to position [0, 0]
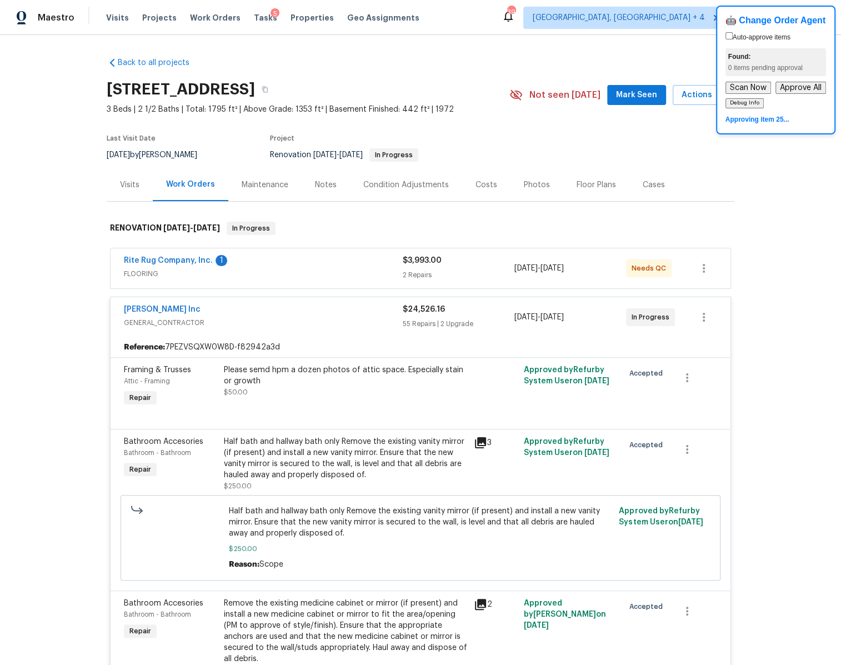
click at [506, 262] on div "$3,993.00" at bounding box center [459, 260] width 112 height 11
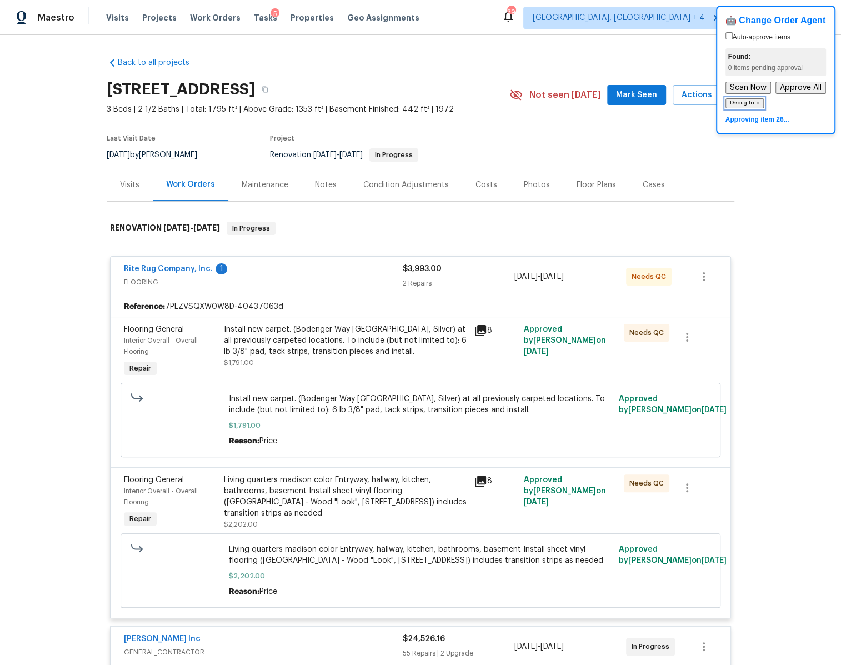
click at [746, 103] on button "Debug Info" at bounding box center [745, 103] width 38 height 10
click at [239, 17] on div "Visits Projects Work Orders Tasks 5 Properties Geo Assignments" at bounding box center [269, 18] width 327 height 22
click at [254, 17] on span "Tasks" at bounding box center [265, 18] width 23 height 8
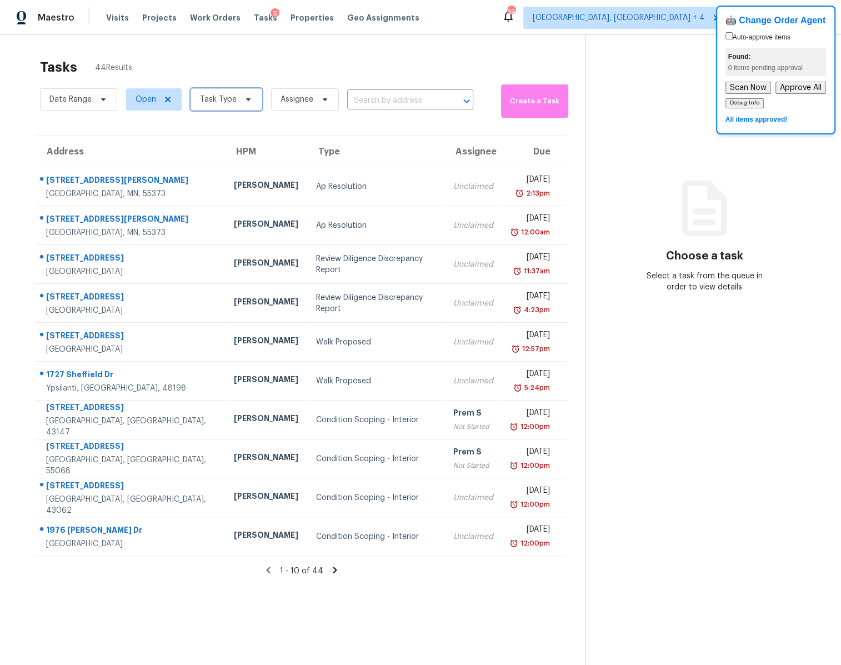
click at [211, 97] on span "Task Type" at bounding box center [218, 99] width 37 height 11
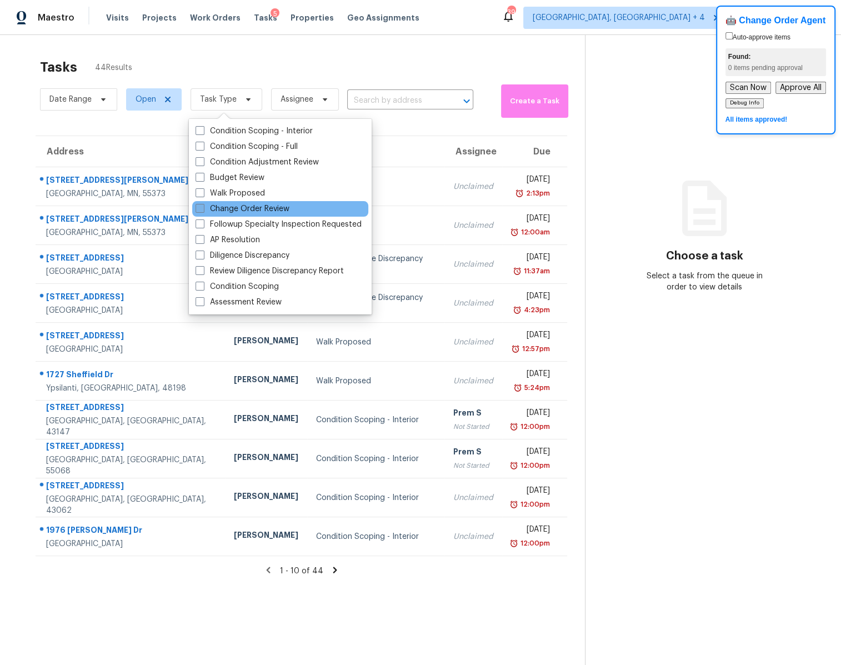
click at [199, 208] on span at bounding box center [200, 208] width 9 height 9
click at [199, 208] on input "Change Order Review" at bounding box center [199, 206] width 7 height 7
checkbox input "true"
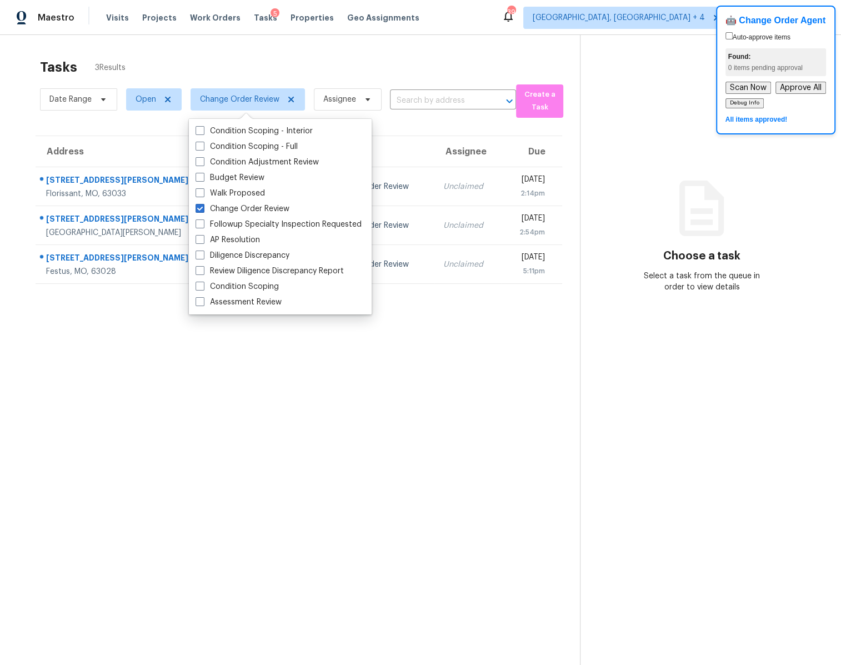
click at [17, 184] on div "Tasks 3 Results Date Range Open Change Order Review Assignee ​ Create a Task Ad…" at bounding box center [420, 367] width 841 height 665
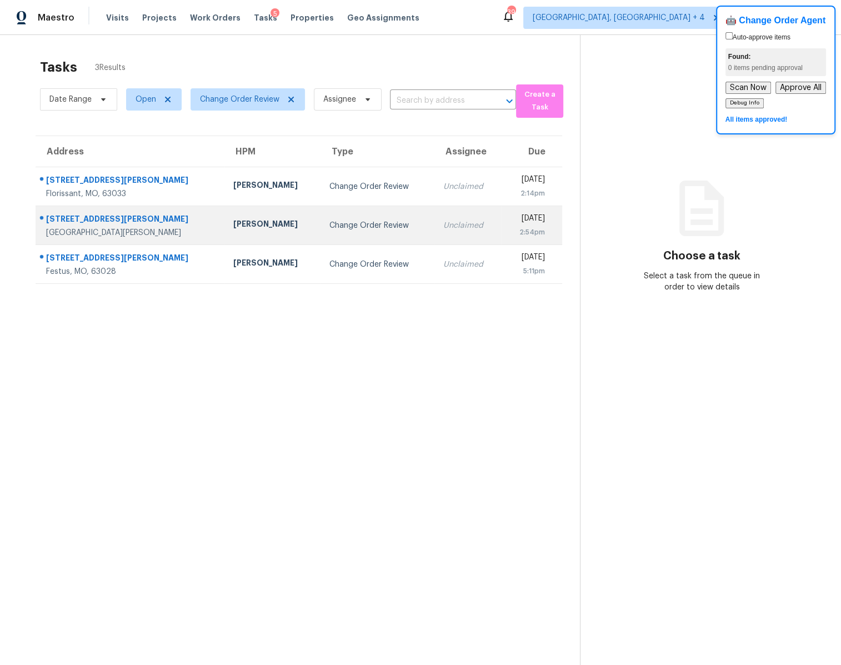
click at [247, 236] on td "[PERSON_NAME]" at bounding box center [272, 225] width 96 height 39
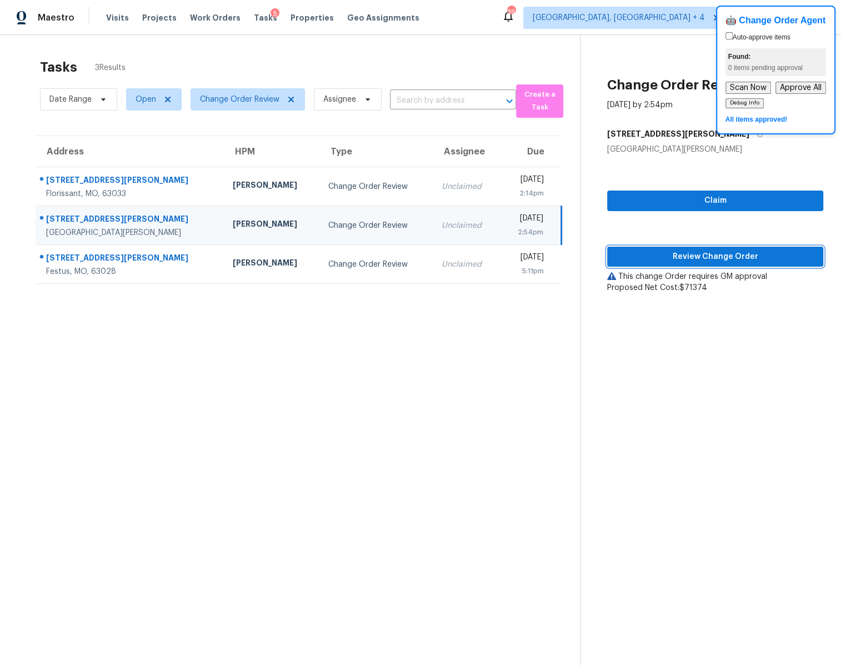
click at [679, 261] on span "Review Change Order" at bounding box center [715, 257] width 198 height 14
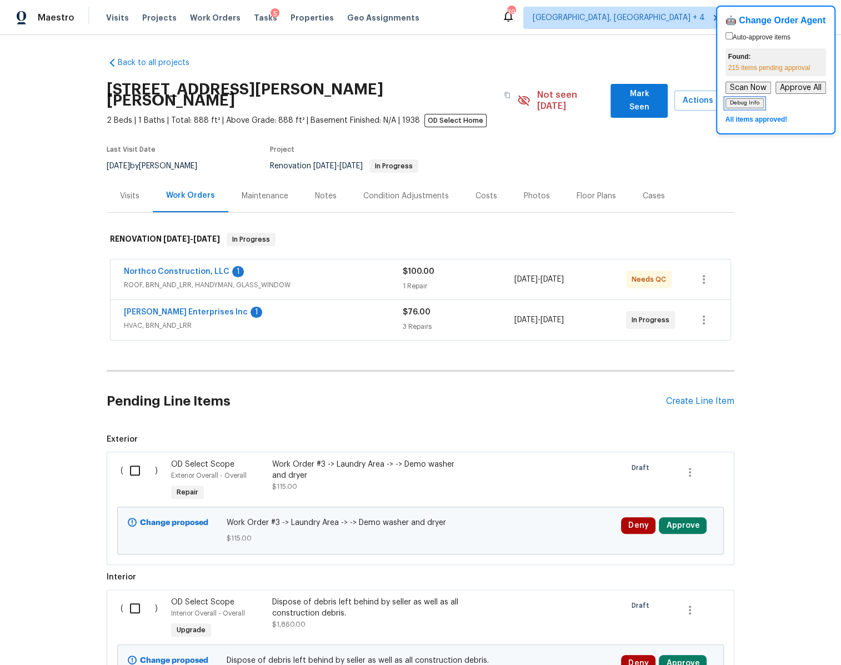
click at [735, 105] on button "Debug Info" at bounding box center [745, 103] width 38 height 10
drag, startPoint x: 745, startPoint y: 118, endPoint x: 801, endPoint y: 118, distance: 56.1
click at [801, 118] on div "All items approved!" at bounding box center [776, 119] width 101 height 11
click at [792, 87] on button "Approve All" at bounding box center [801, 88] width 51 height 12
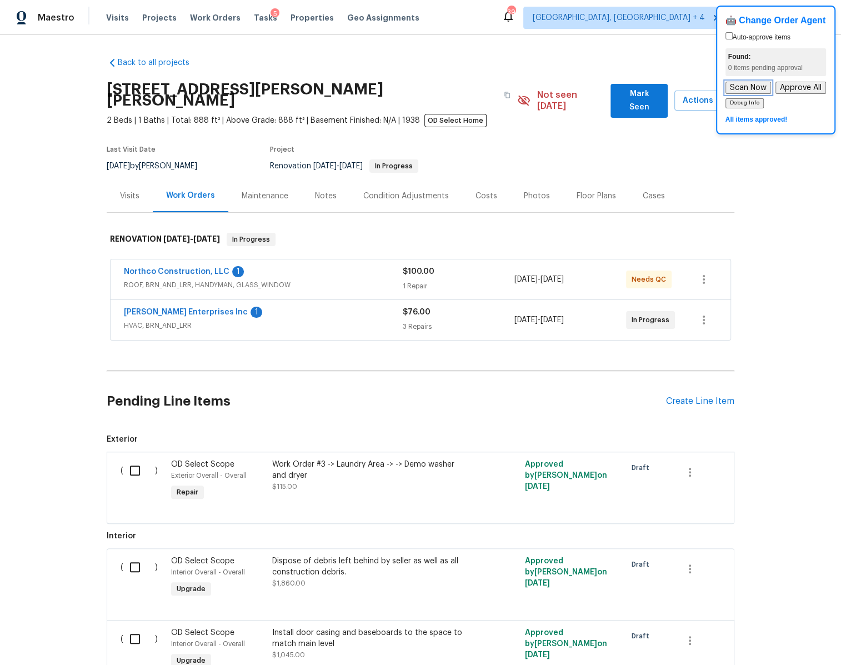
click at [736, 88] on button "Scan Now" at bounding box center [749, 88] width 46 height 12
click at [254, 14] on span "Tasks" at bounding box center [265, 18] width 23 height 8
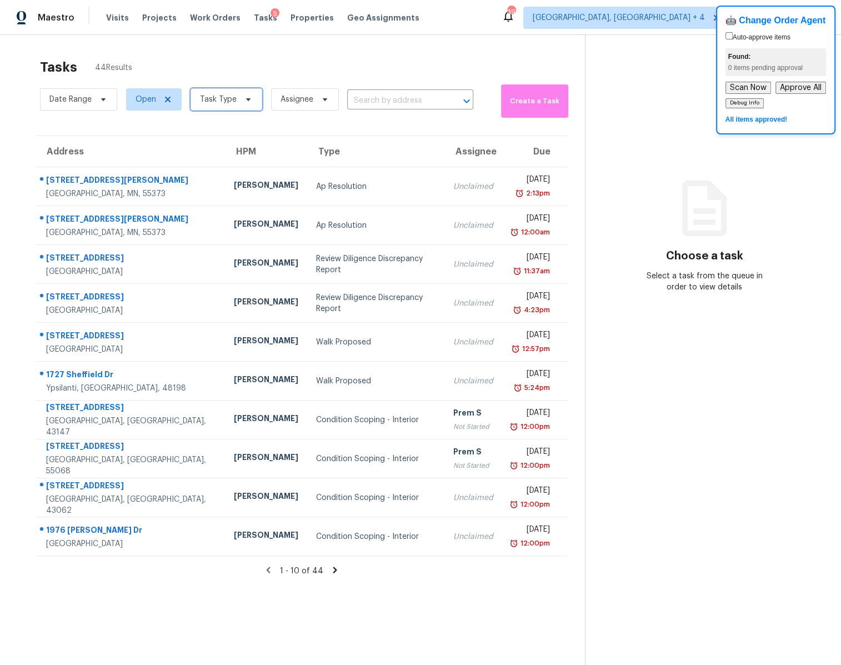
click at [211, 102] on span "Task Type" at bounding box center [218, 99] width 37 height 11
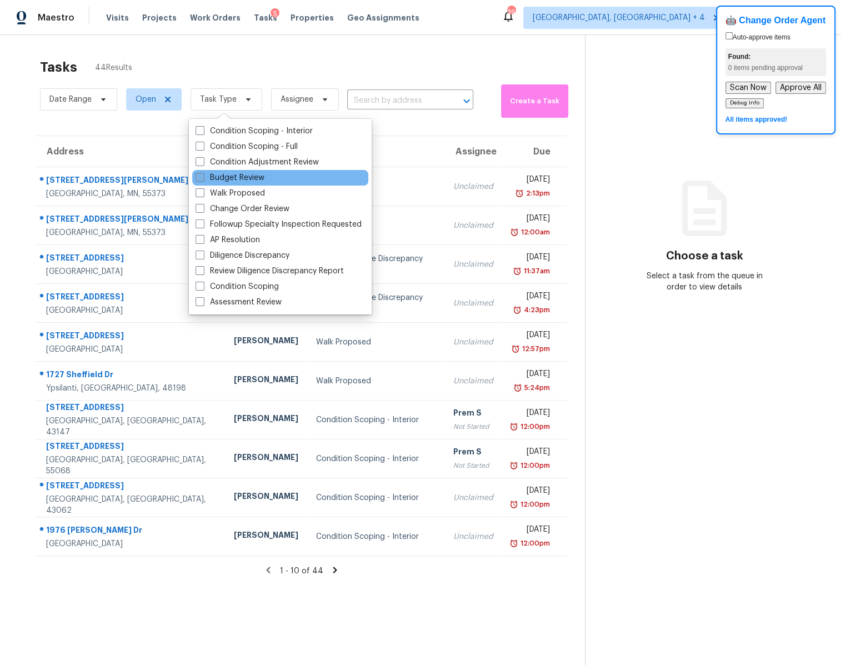
click at [201, 176] on span at bounding box center [200, 177] width 9 height 9
click at [201, 176] on input "Budget Review" at bounding box center [199, 175] width 7 height 7
checkbox input "true"
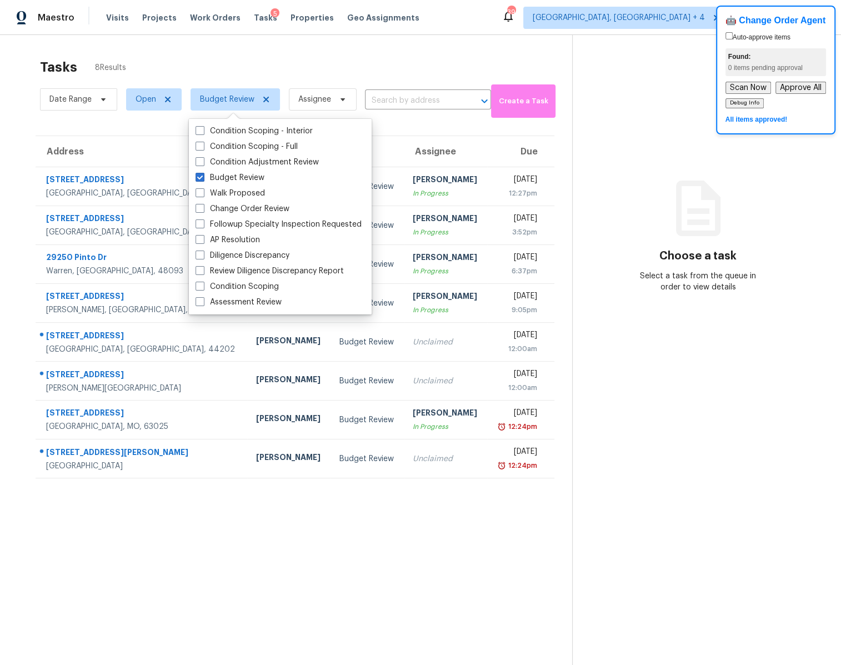
click at [21, 313] on div "Address HPM Type Assignee Due [STREET_ADDRESS] Budget Review [PERSON_NAME] In P…" at bounding box center [295, 307] width 555 height 343
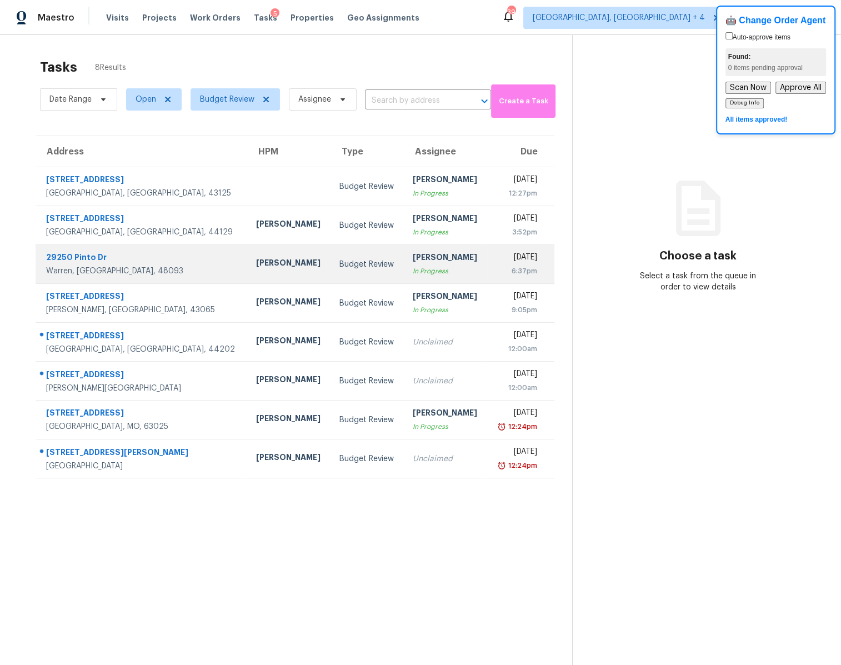
click at [345, 264] on div "Budget Review" at bounding box center [367, 264] width 56 height 11
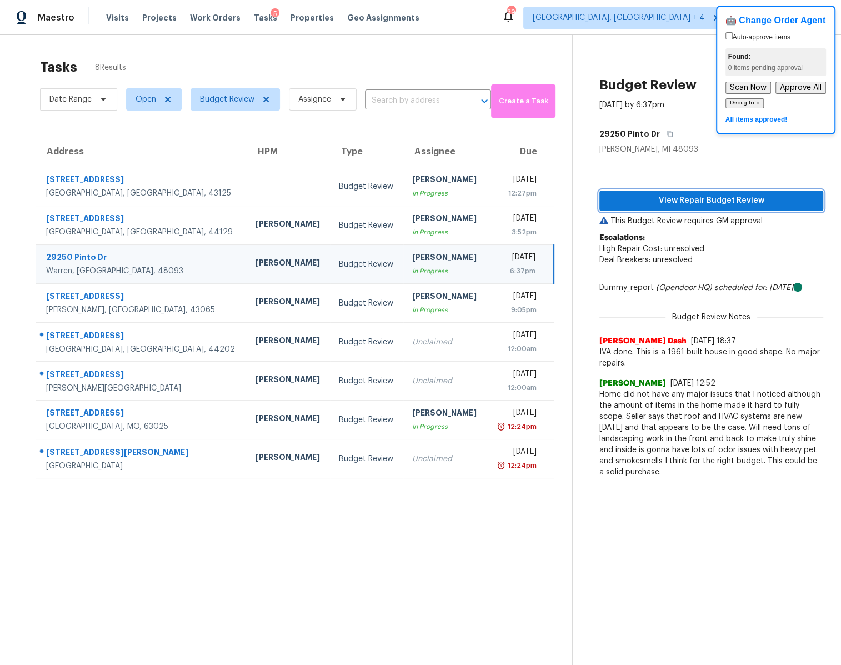
click at [697, 200] on span "View Repair Budget Review" at bounding box center [711, 201] width 206 height 14
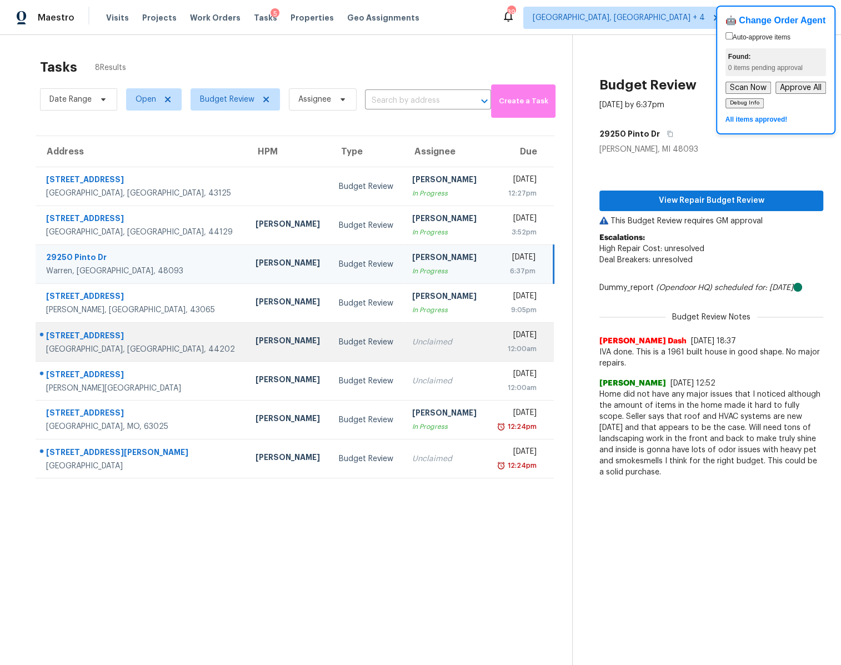
click at [330, 350] on td "Budget Review" at bounding box center [366, 342] width 73 height 39
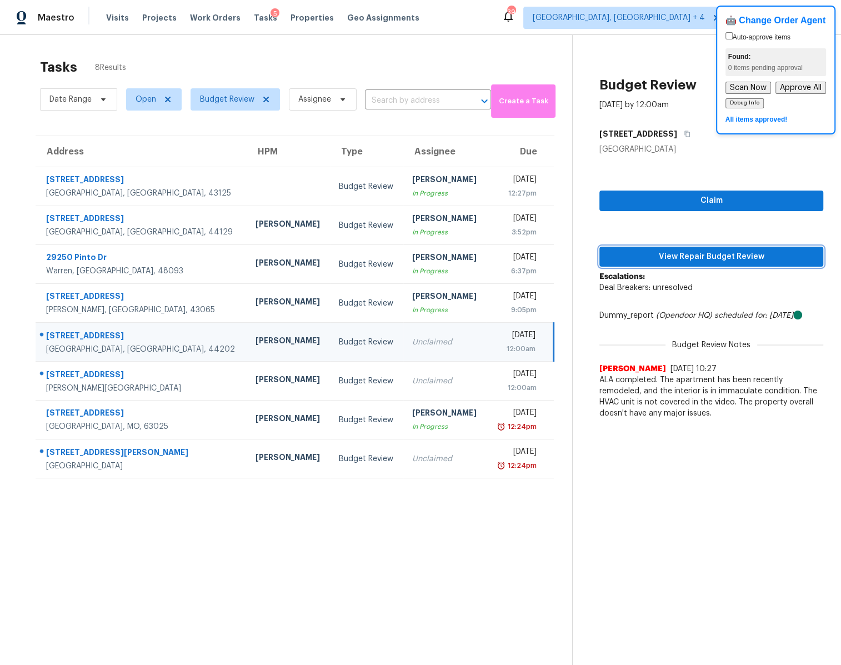
click at [671, 254] on span "View Repair Budget Review" at bounding box center [711, 257] width 206 height 14
